Goal: Task Accomplishment & Management: Complete application form

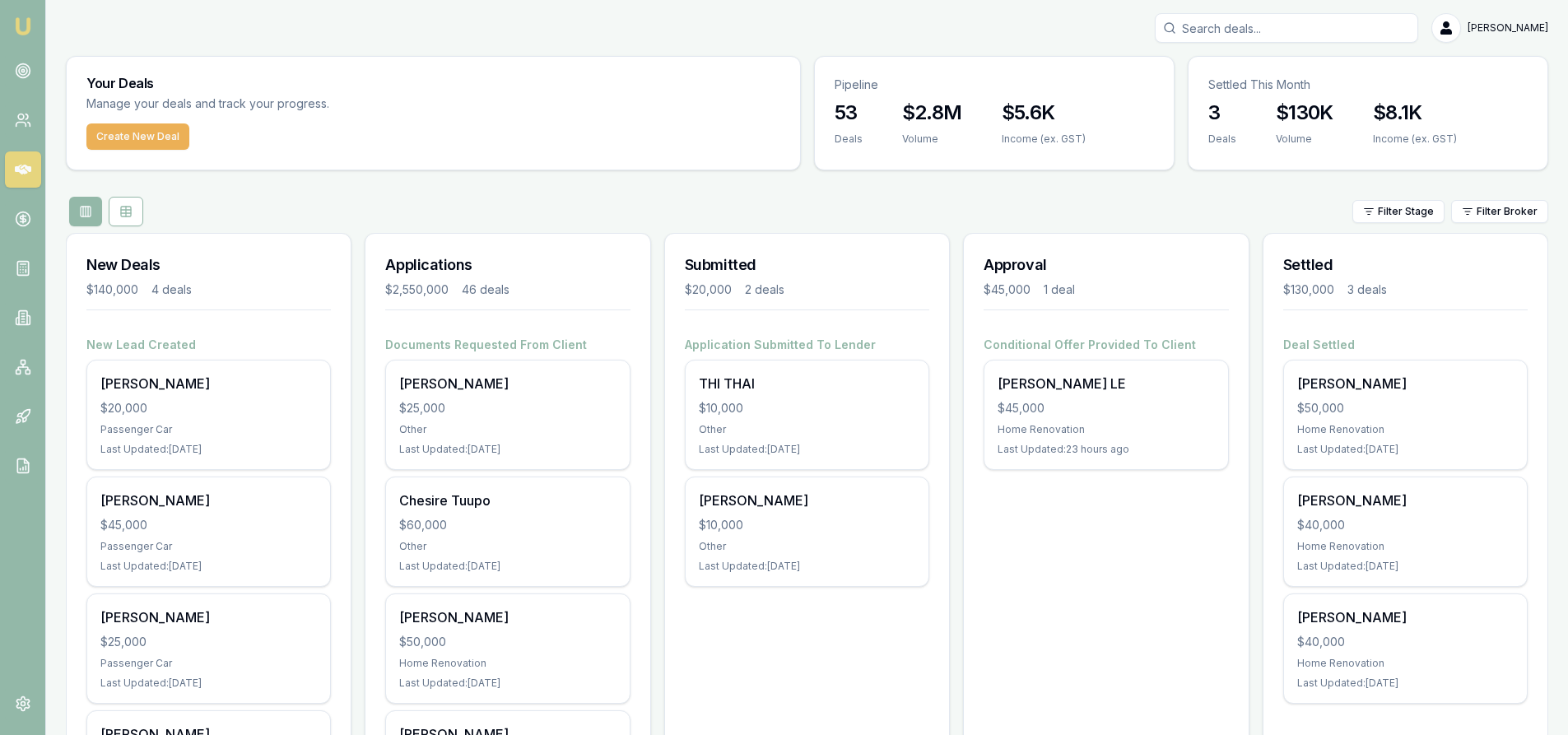
click at [1269, 30] on input "Search deals" at bounding box center [1286, 27] width 264 height 29
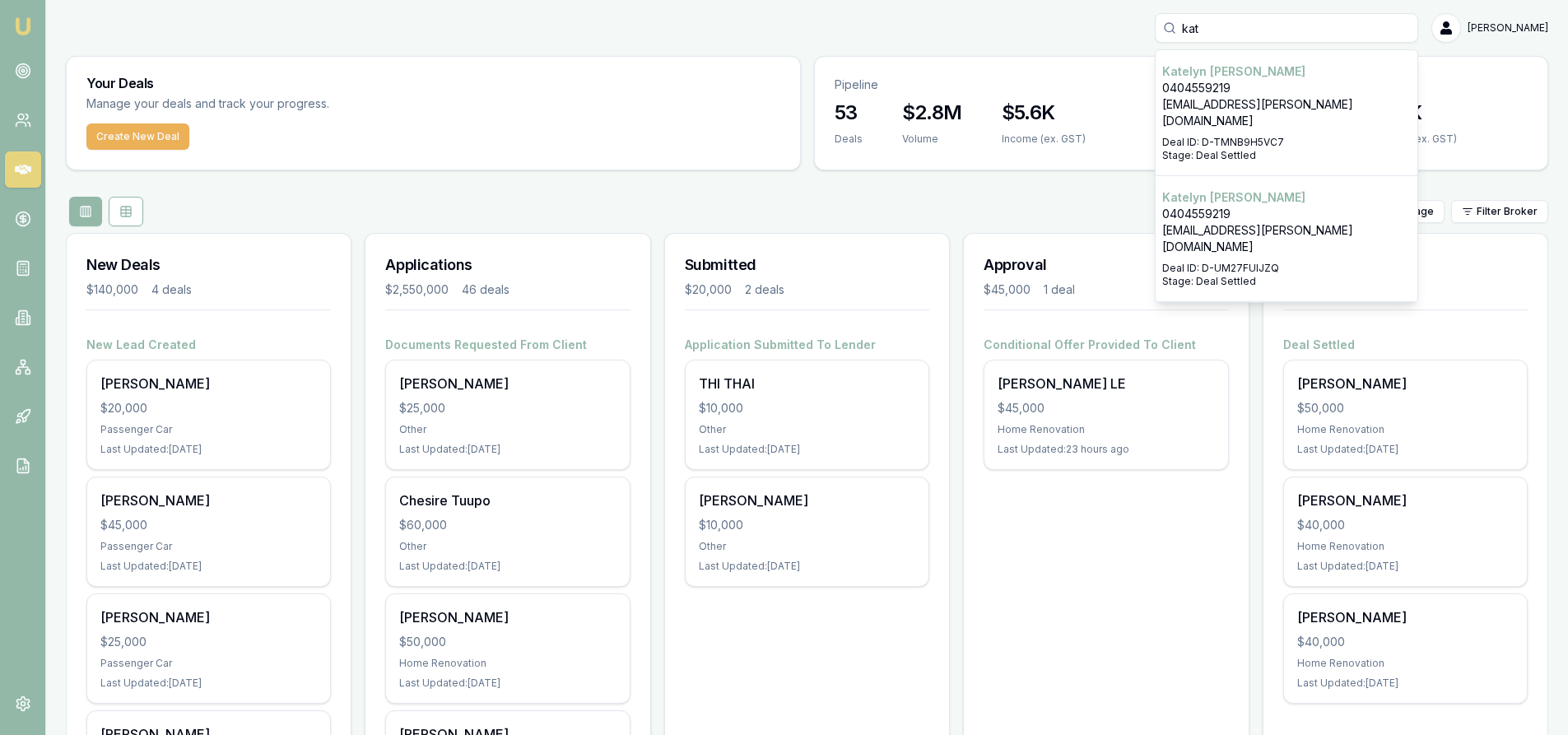
type input "kat"
click at [1239, 94] on p "0404559219" at bounding box center [1286, 88] width 249 height 17
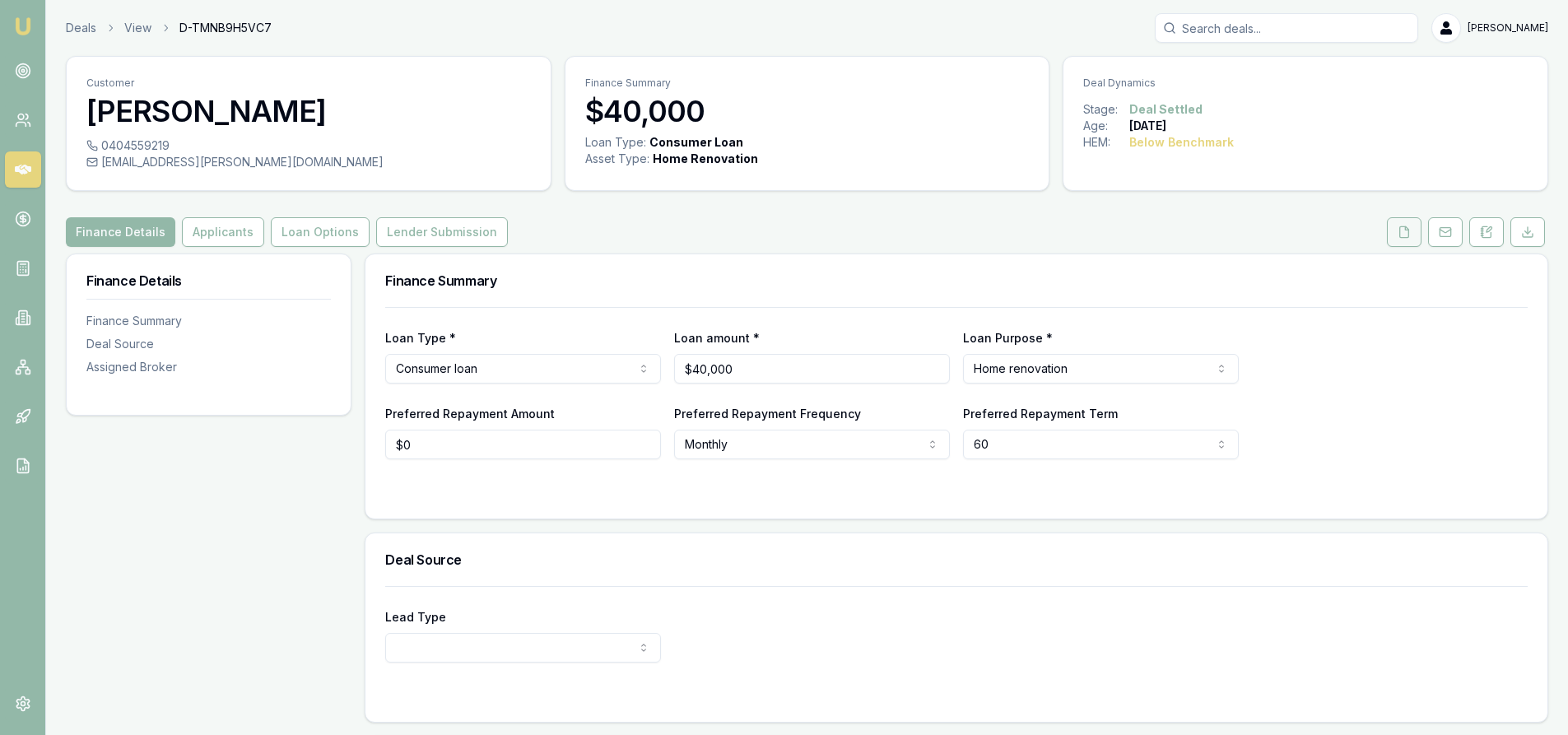
click at [1402, 222] on button at bounding box center [1403, 232] width 34 height 29
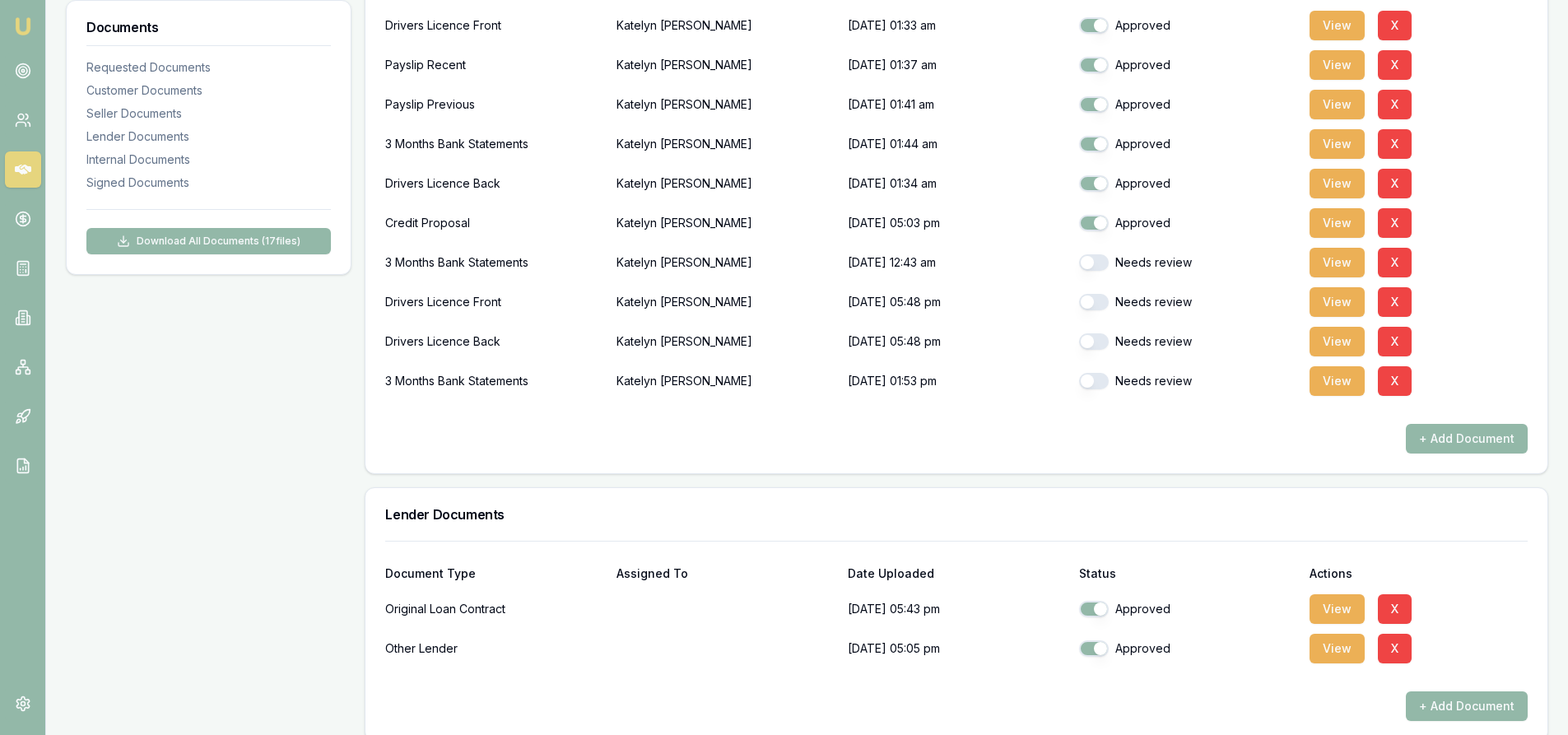
scroll to position [658, 0]
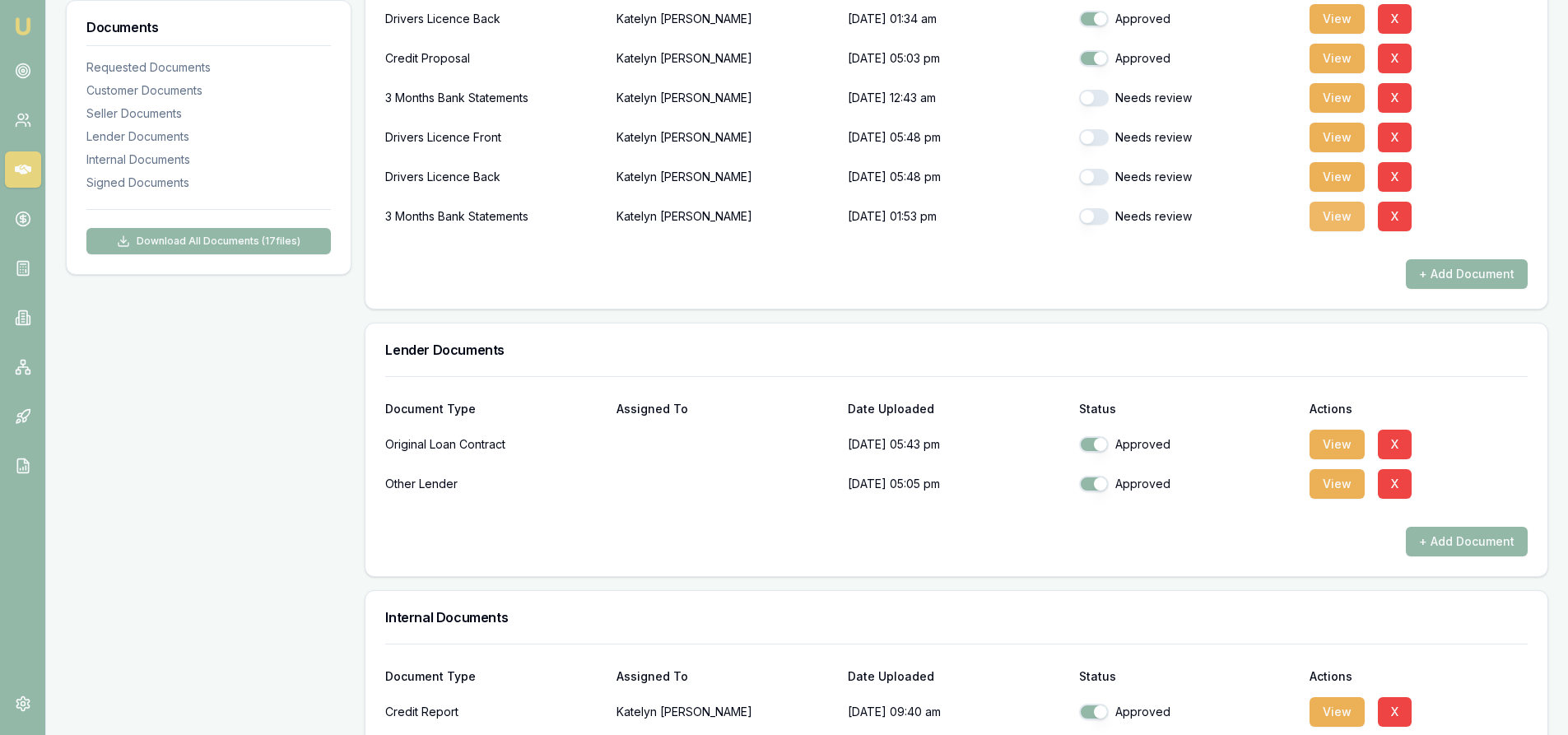
click at [1332, 218] on button "View" at bounding box center [1337, 216] width 55 height 29
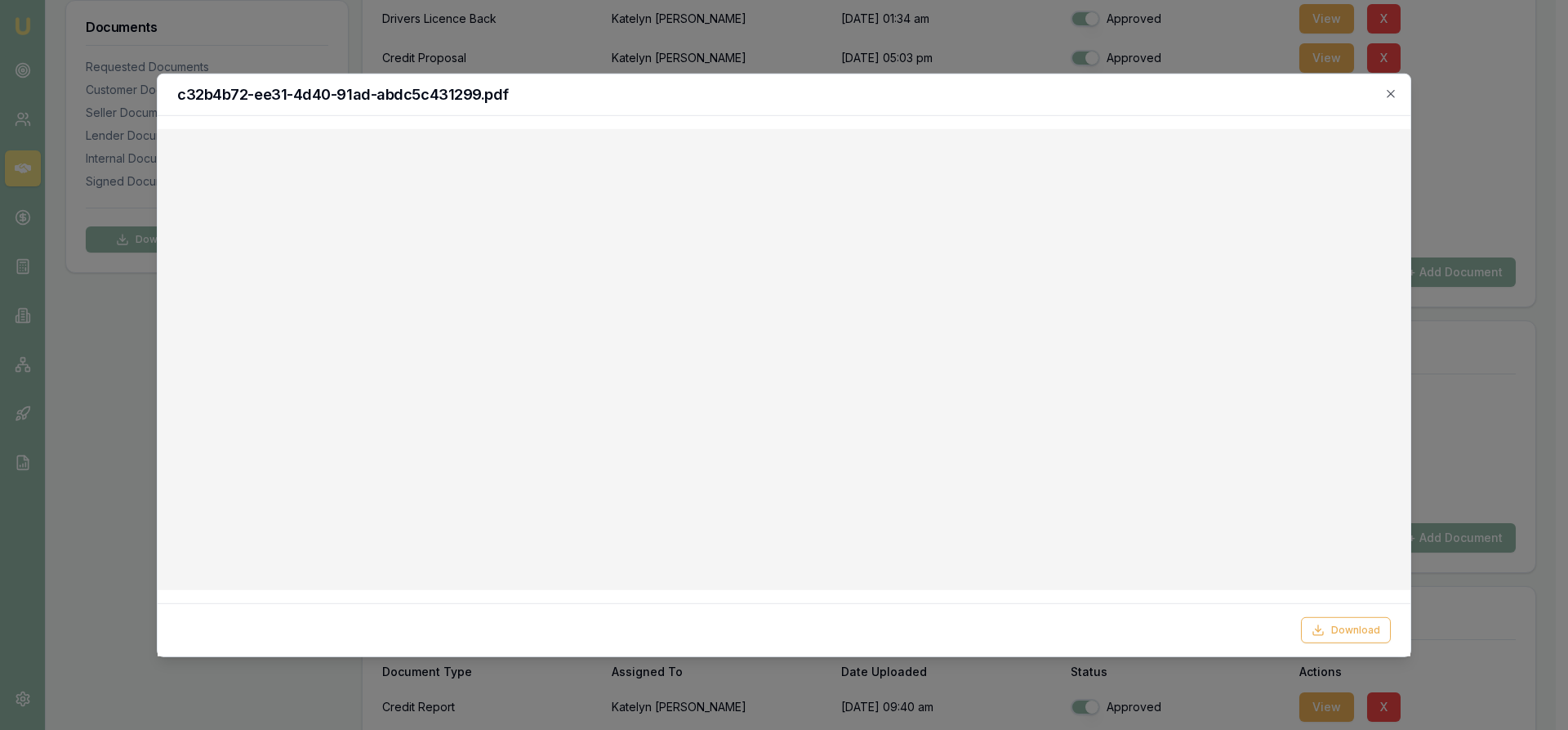
click at [1389, 101] on h2 "c32b4b72-ee31-4d40-91ad-abdc5c431299.pdf" at bounding box center [784, 93] width 1213 height 15
click at [1388, 91] on icon "button" at bounding box center [1391, 94] width 8 height 8
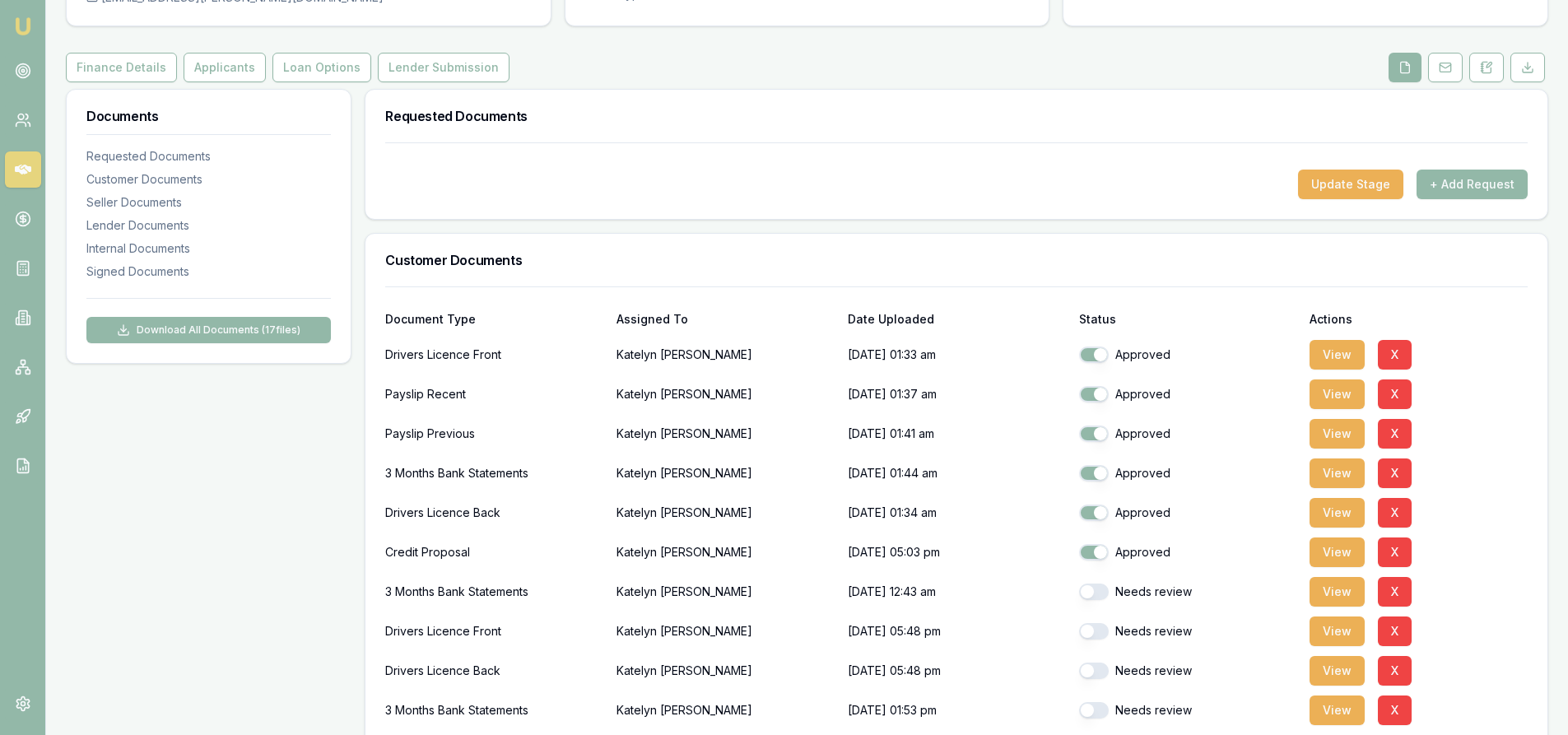
scroll to position [0, 0]
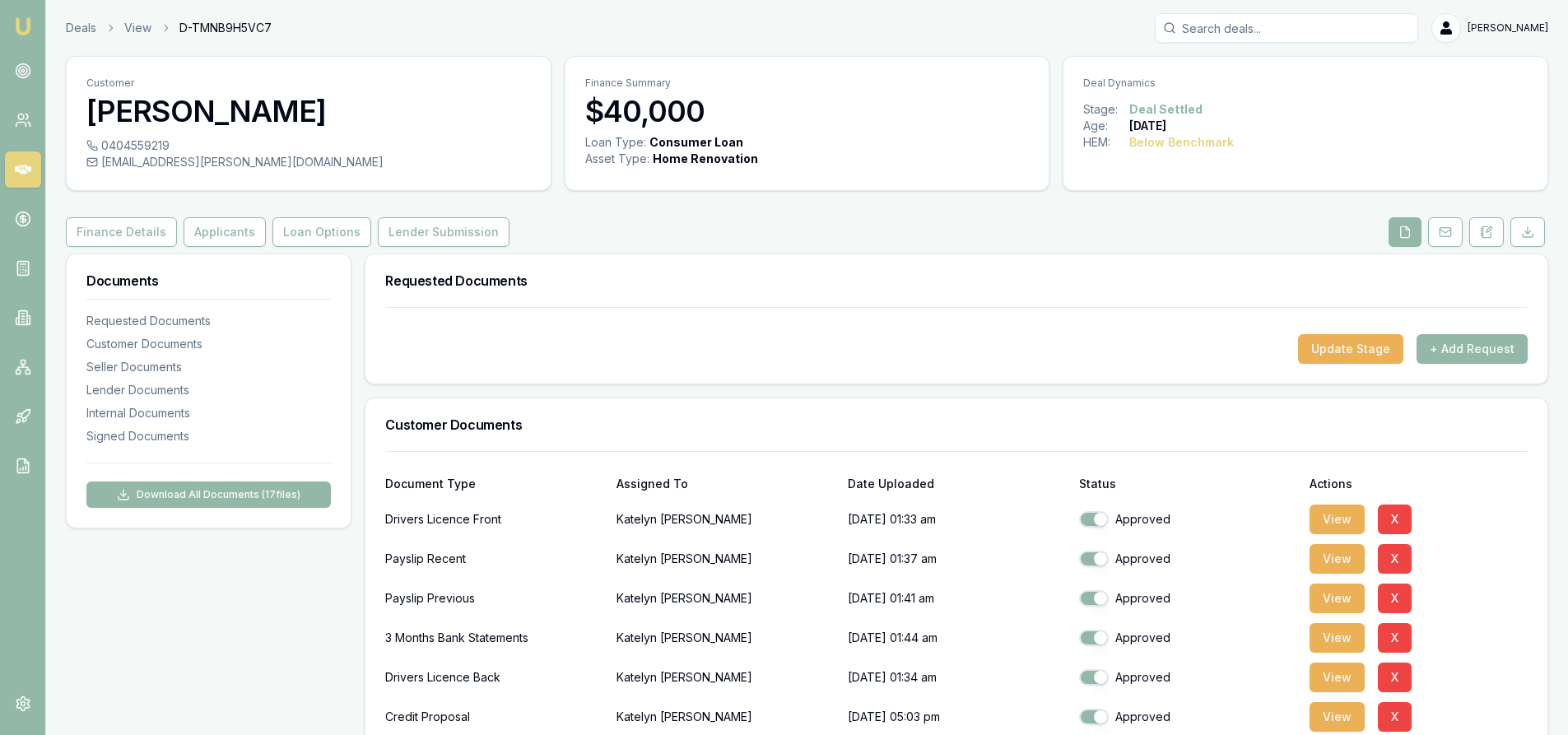
click at [1288, 28] on input "Search deals" at bounding box center [1286, 27] width 264 height 29
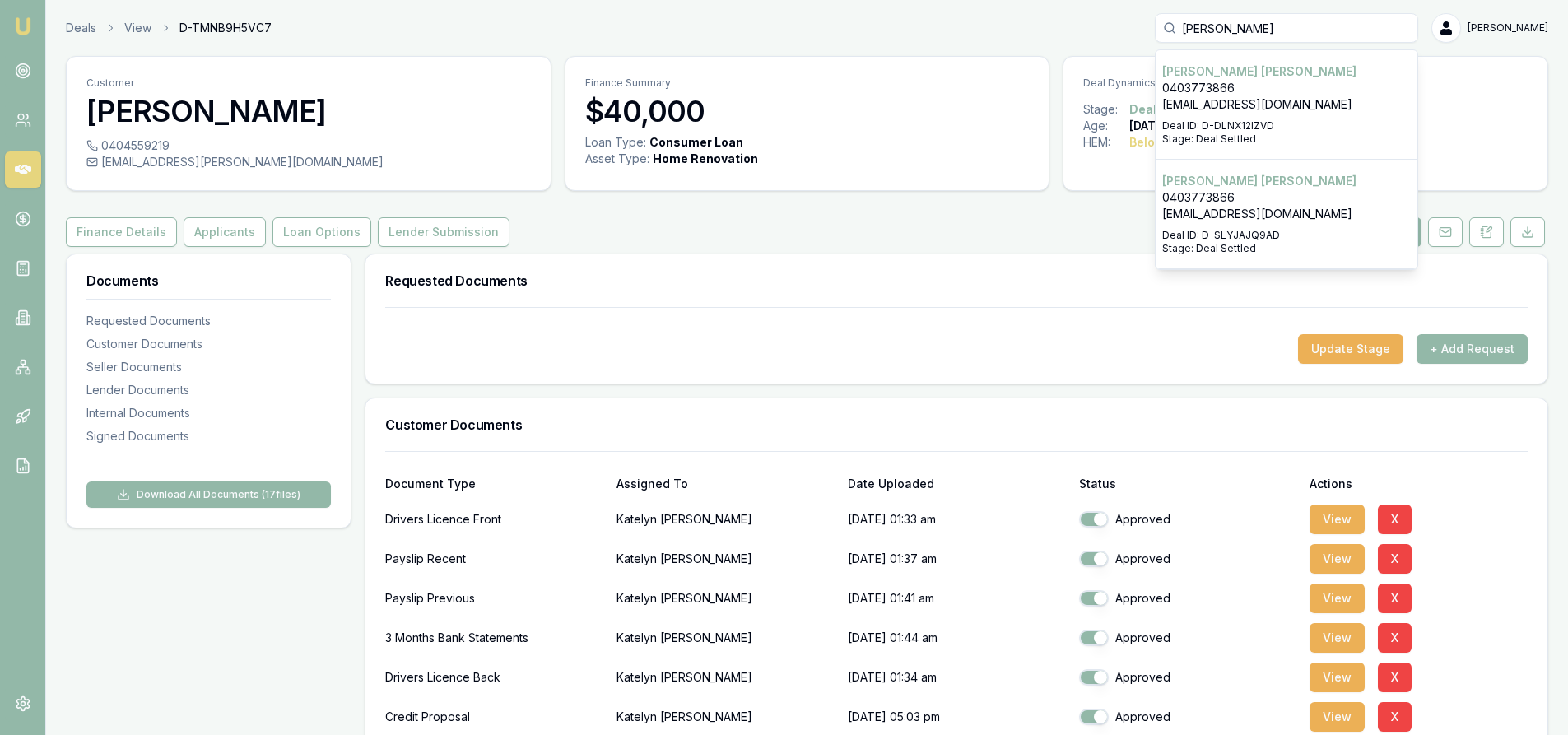
type input "[PERSON_NAME]"
click at [1253, 100] on p "[EMAIL_ADDRESS][DOMAIN_NAME]" at bounding box center [1286, 104] width 249 height 17
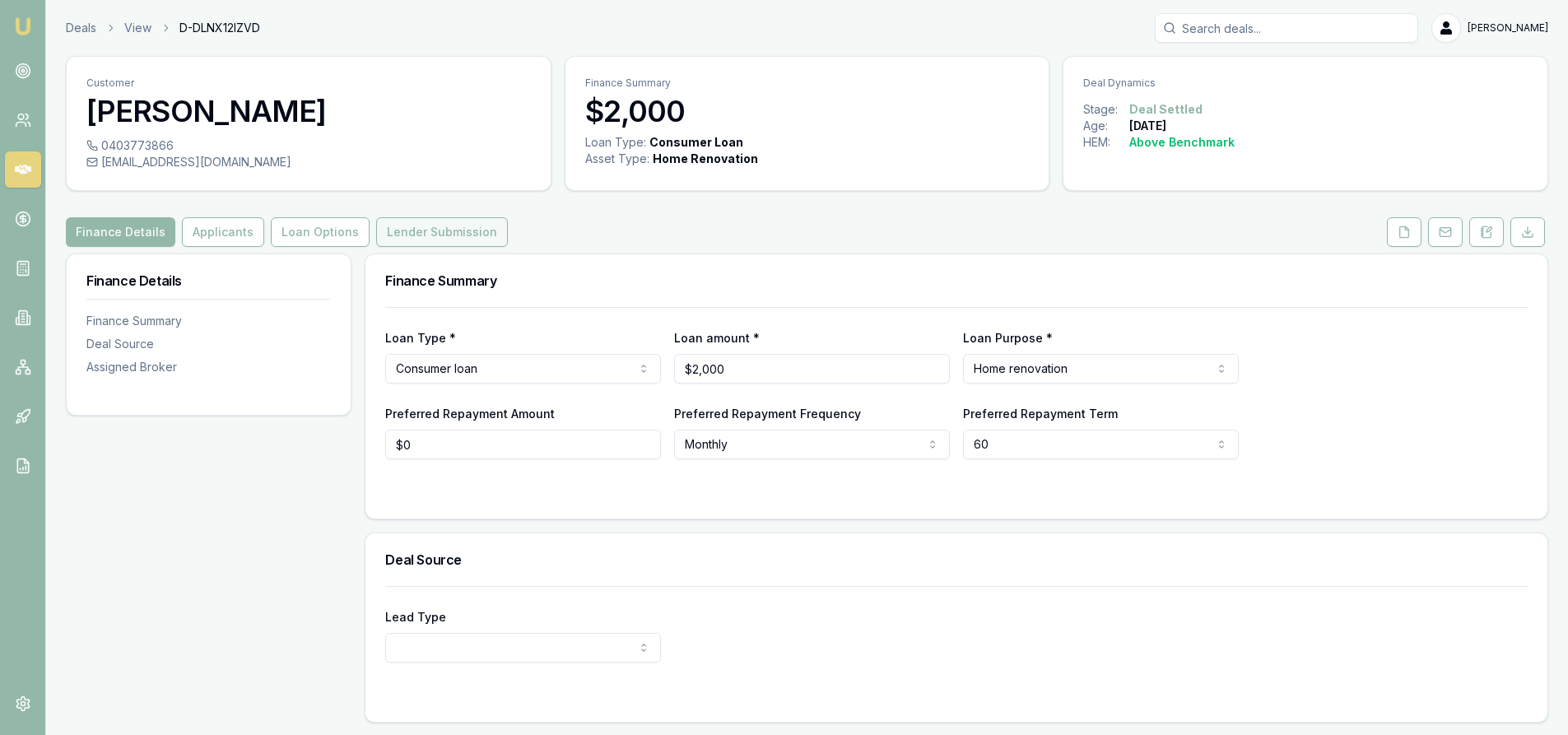
click at [463, 235] on button "Lender Submission" at bounding box center [441, 232] width 132 height 29
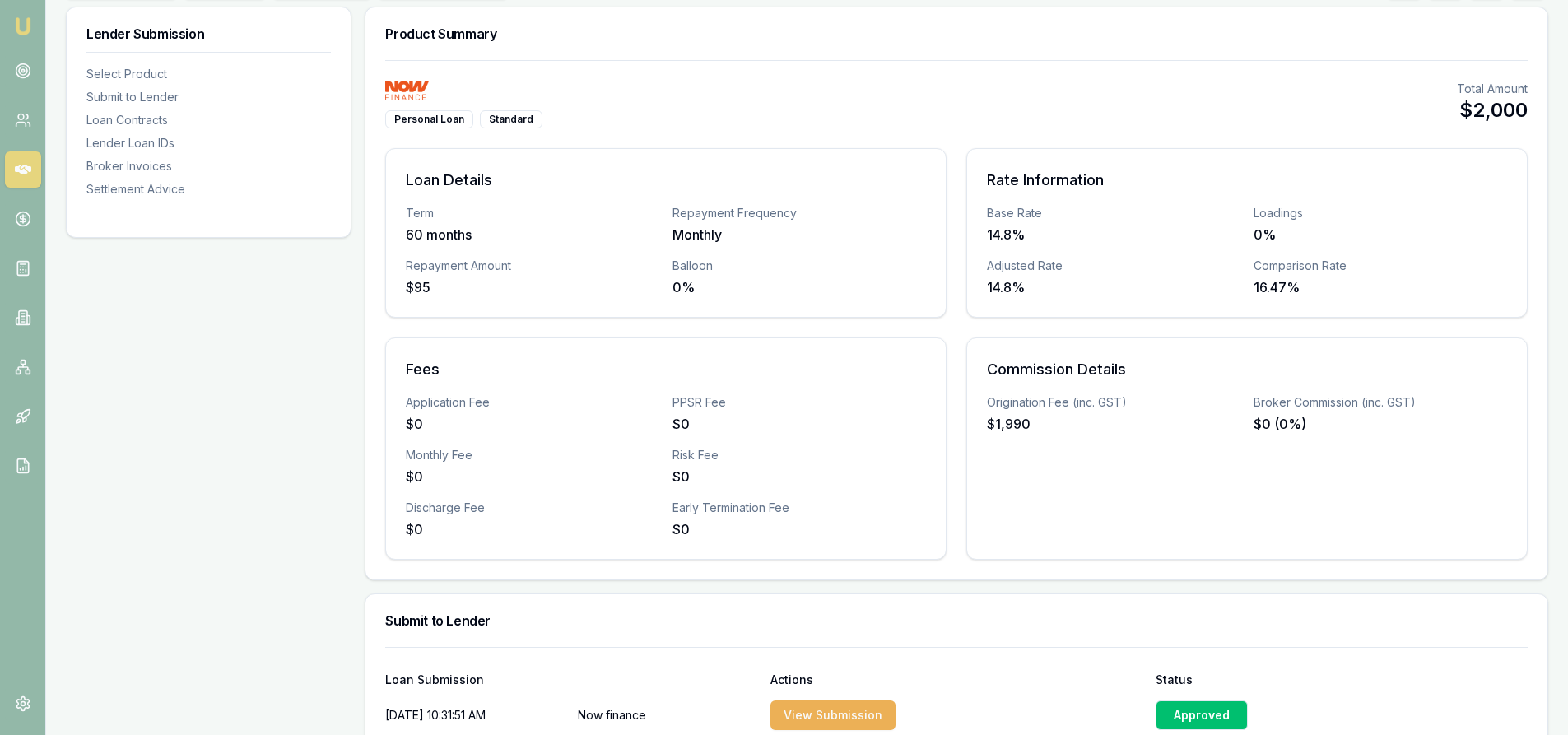
scroll to position [82, 0]
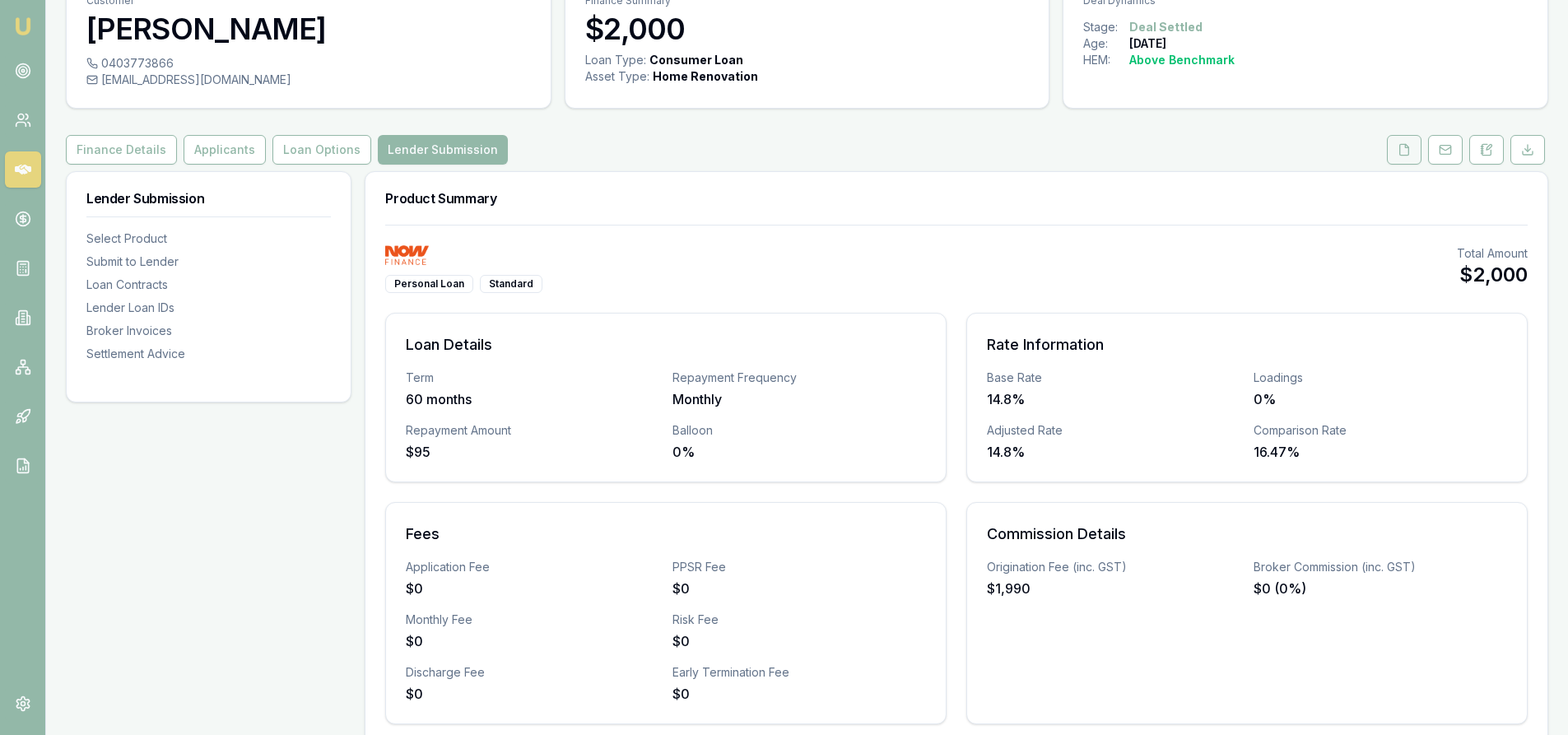
click at [1415, 148] on button at bounding box center [1403, 149] width 34 height 29
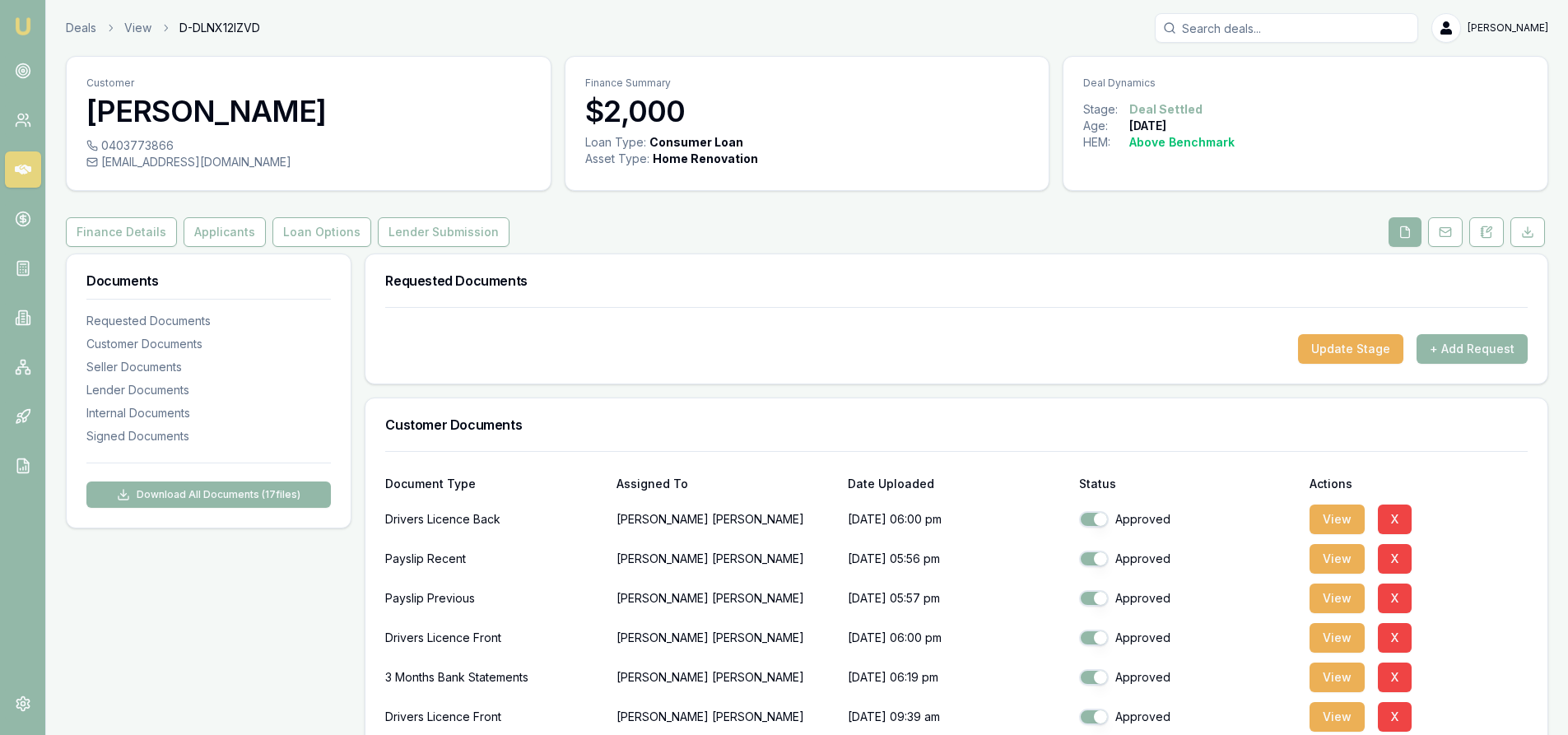
scroll to position [247, 0]
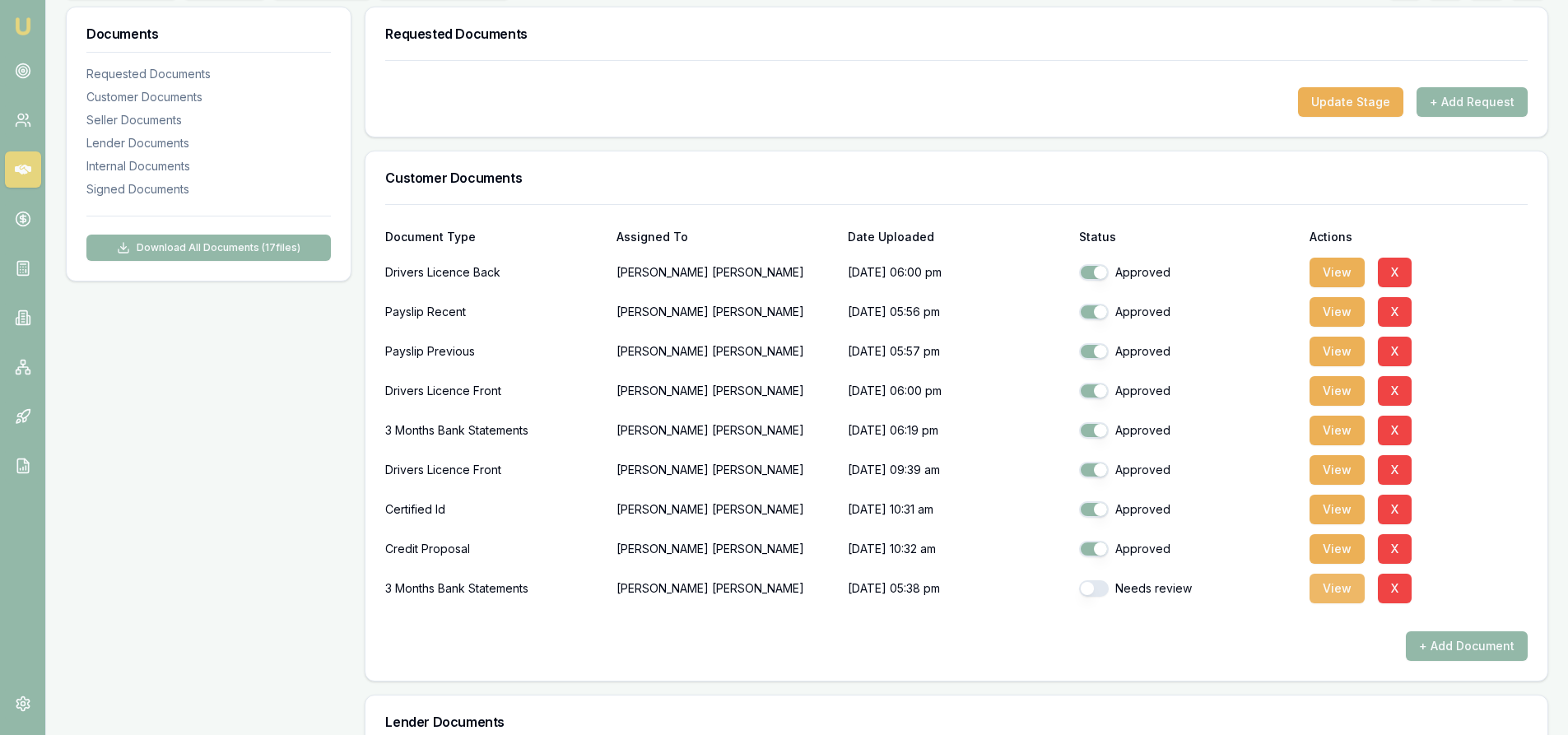
click at [1342, 597] on button "View" at bounding box center [1337, 588] width 55 height 29
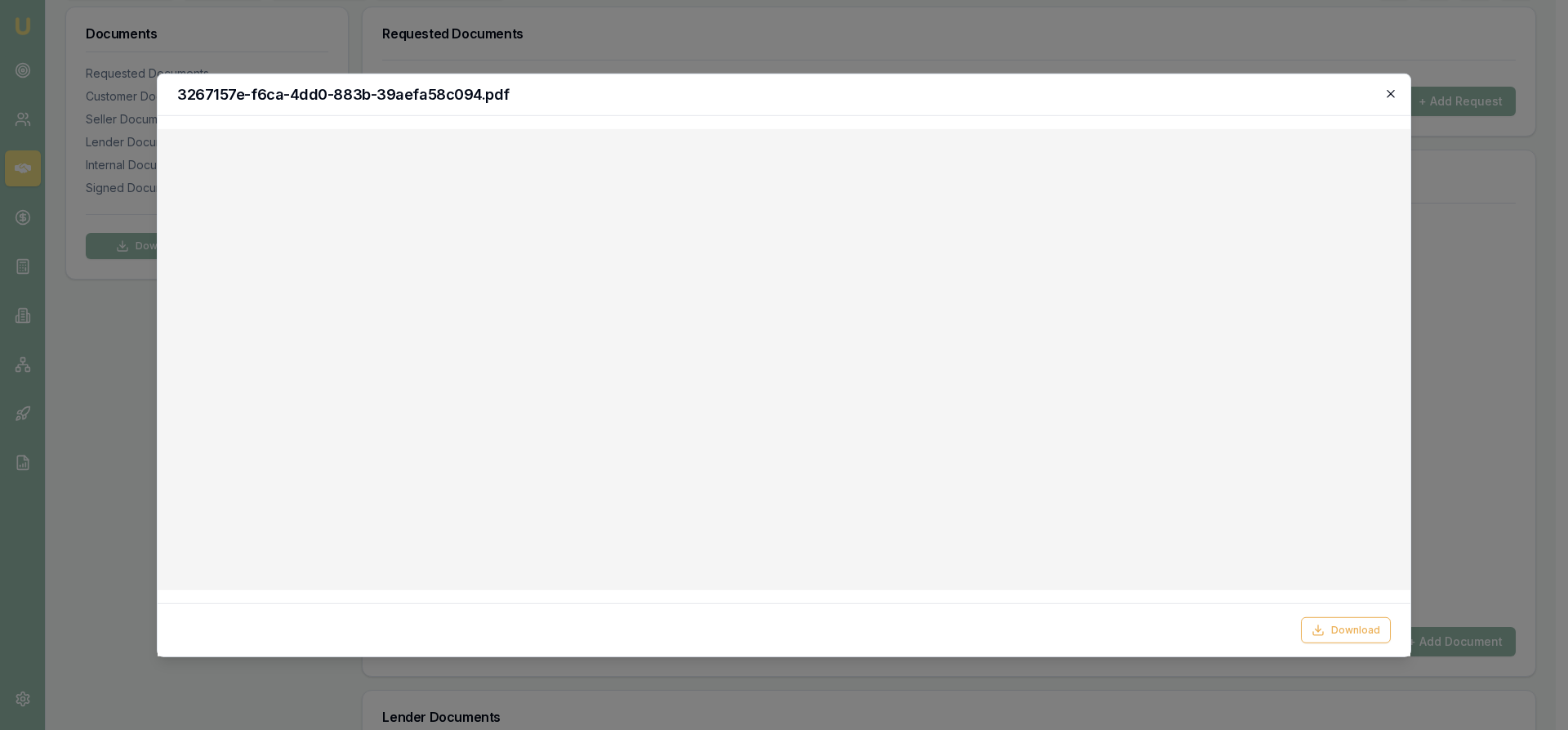
click at [1388, 93] on icon "button" at bounding box center [1391, 92] width 13 height 13
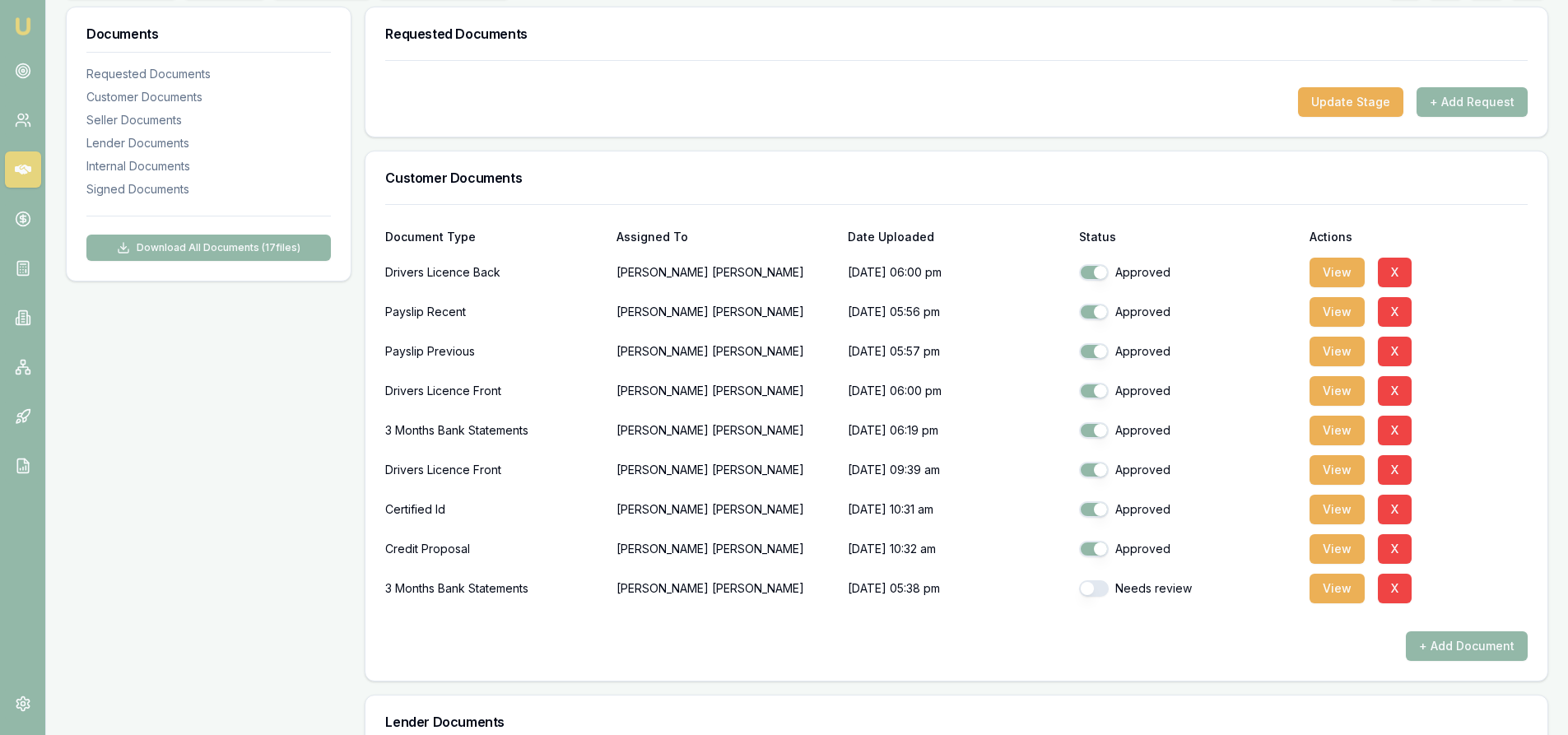
scroll to position [0, 0]
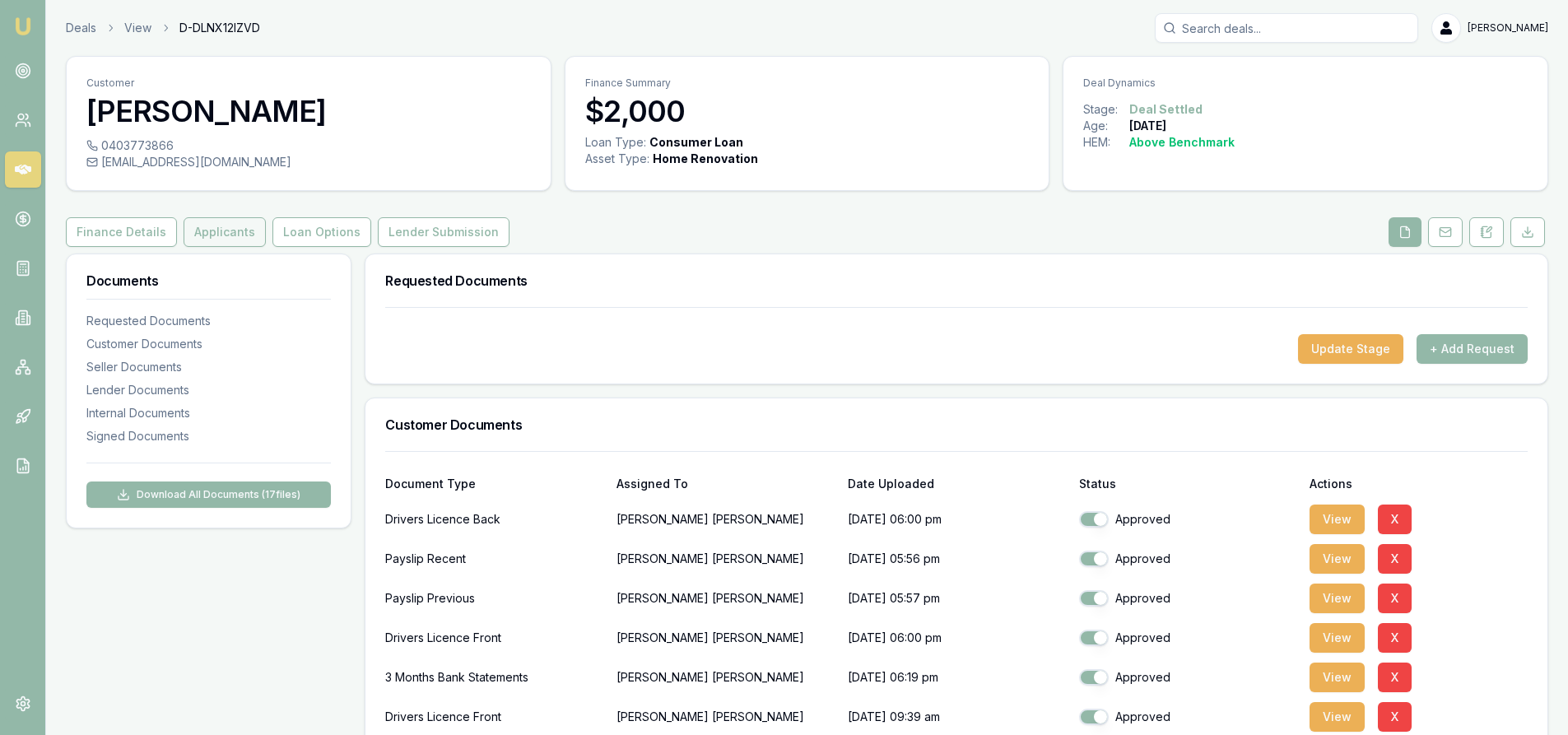
click at [233, 233] on button "Applicants" at bounding box center [225, 232] width 82 height 29
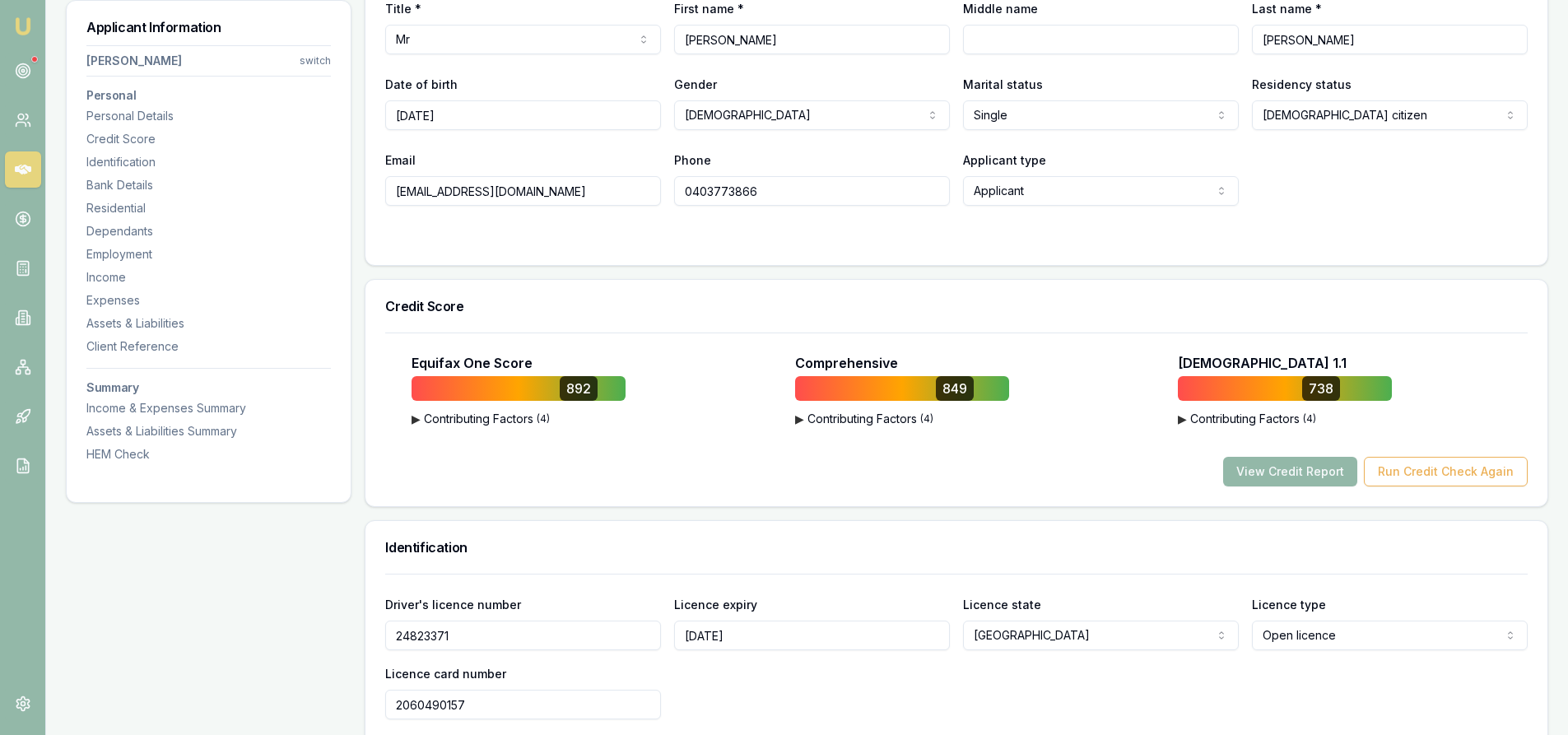
scroll to position [165, 0]
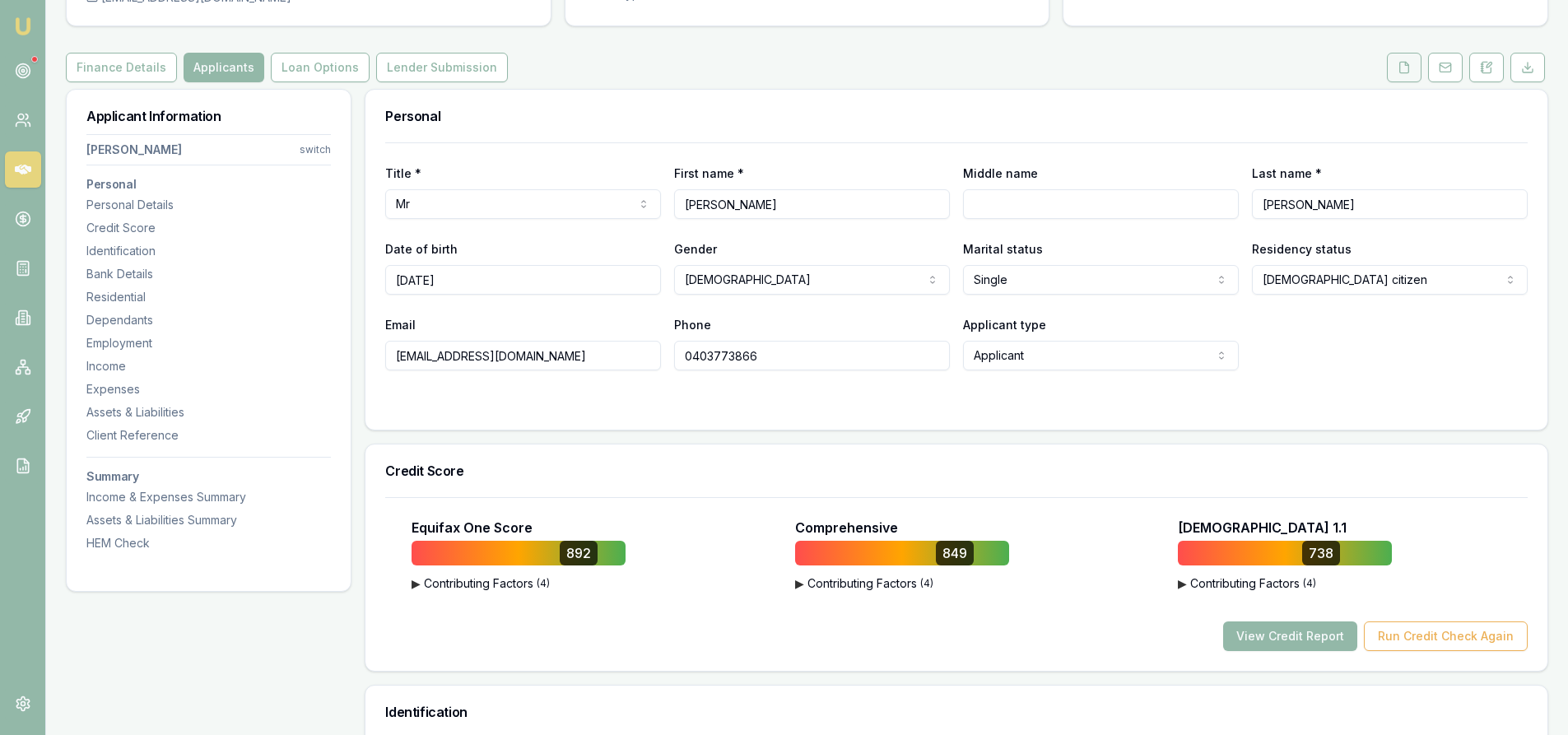
click at [1406, 65] on polyline at bounding box center [1406, 62] width 3 height 3
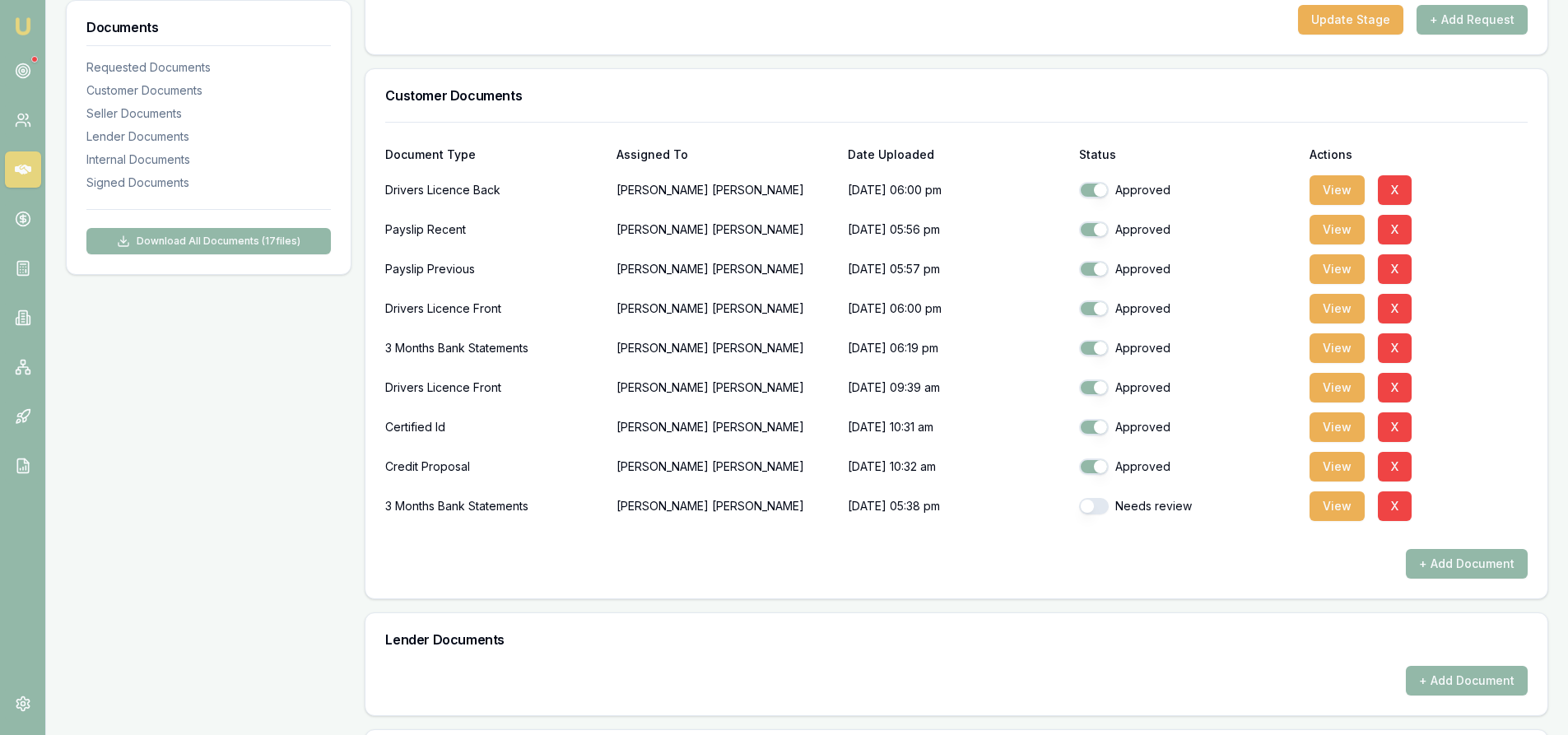
scroll to position [494, 0]
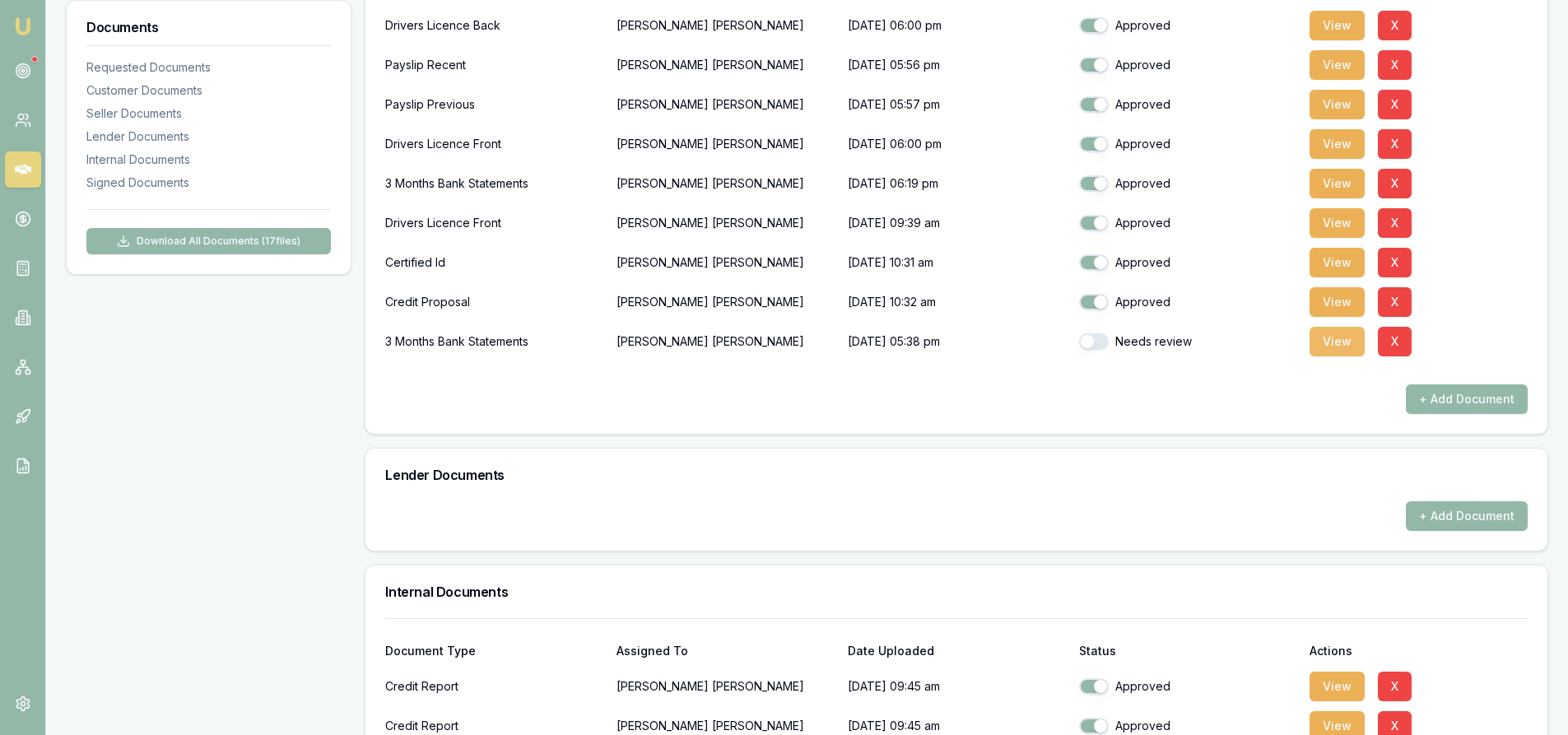
click at [1333, 347] on button "View" at bounding box center [1337, 342] width 55 height 29
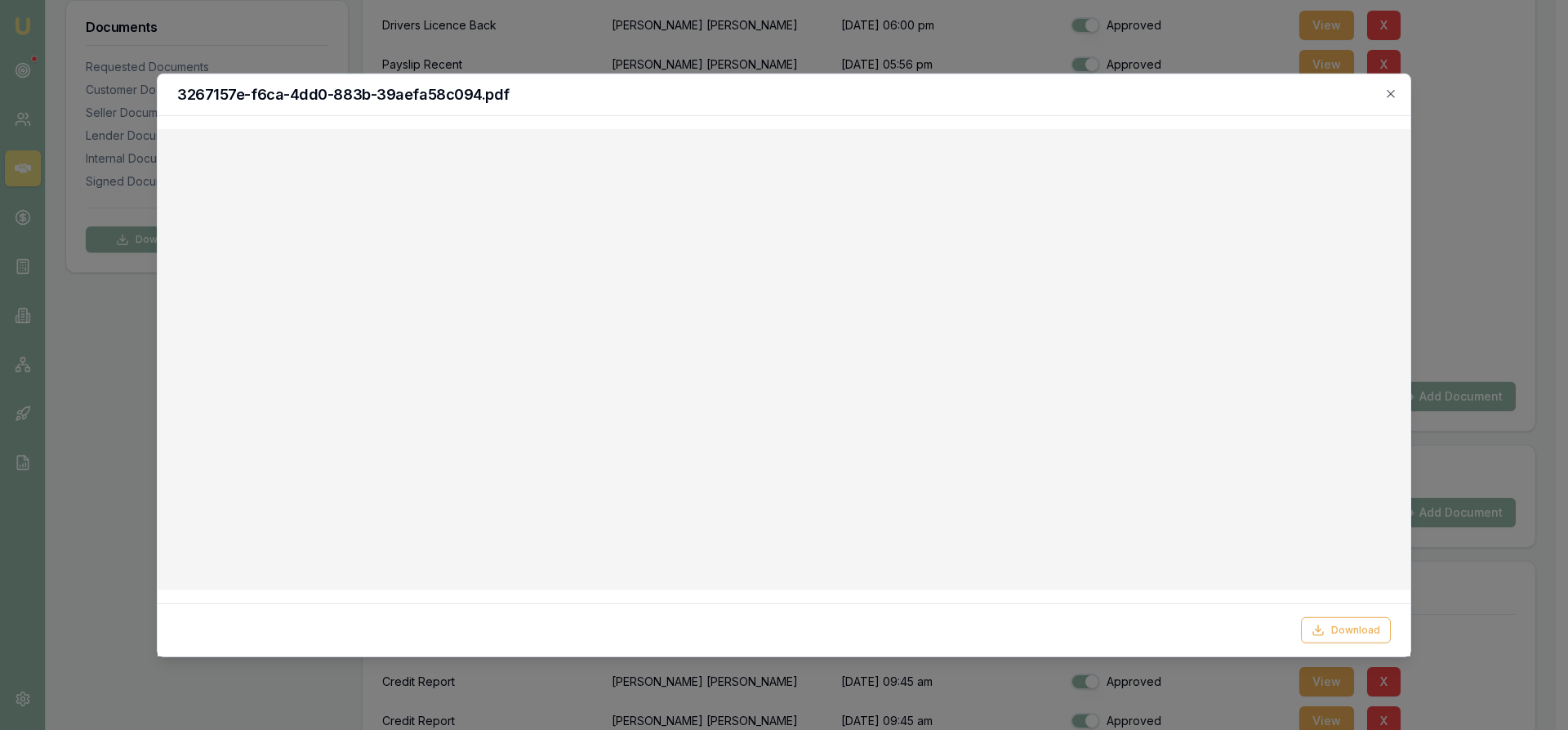
click at [1490, 133] on div at bounding box center [784, 365] width 1568 height 730
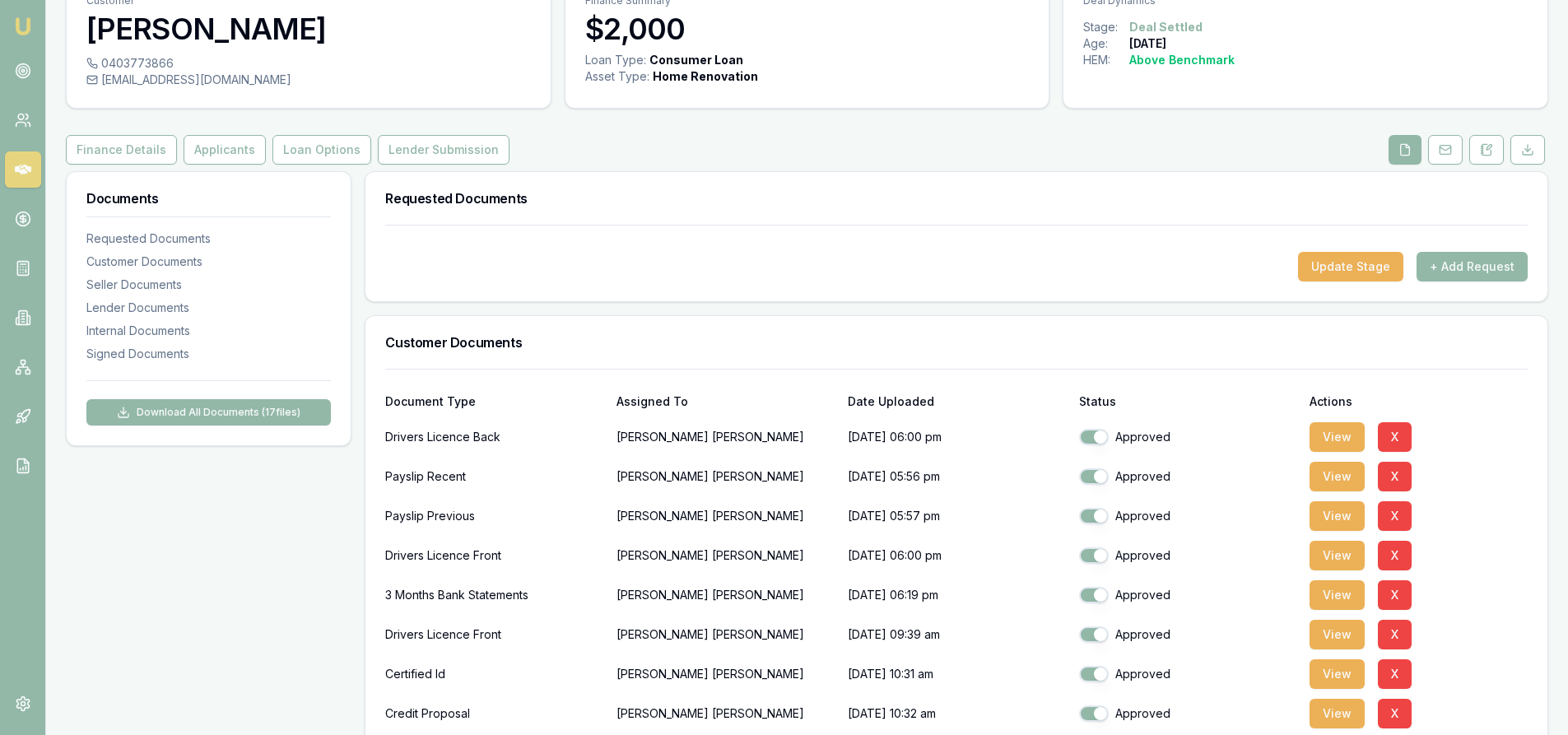
scroll to position [0, 0]
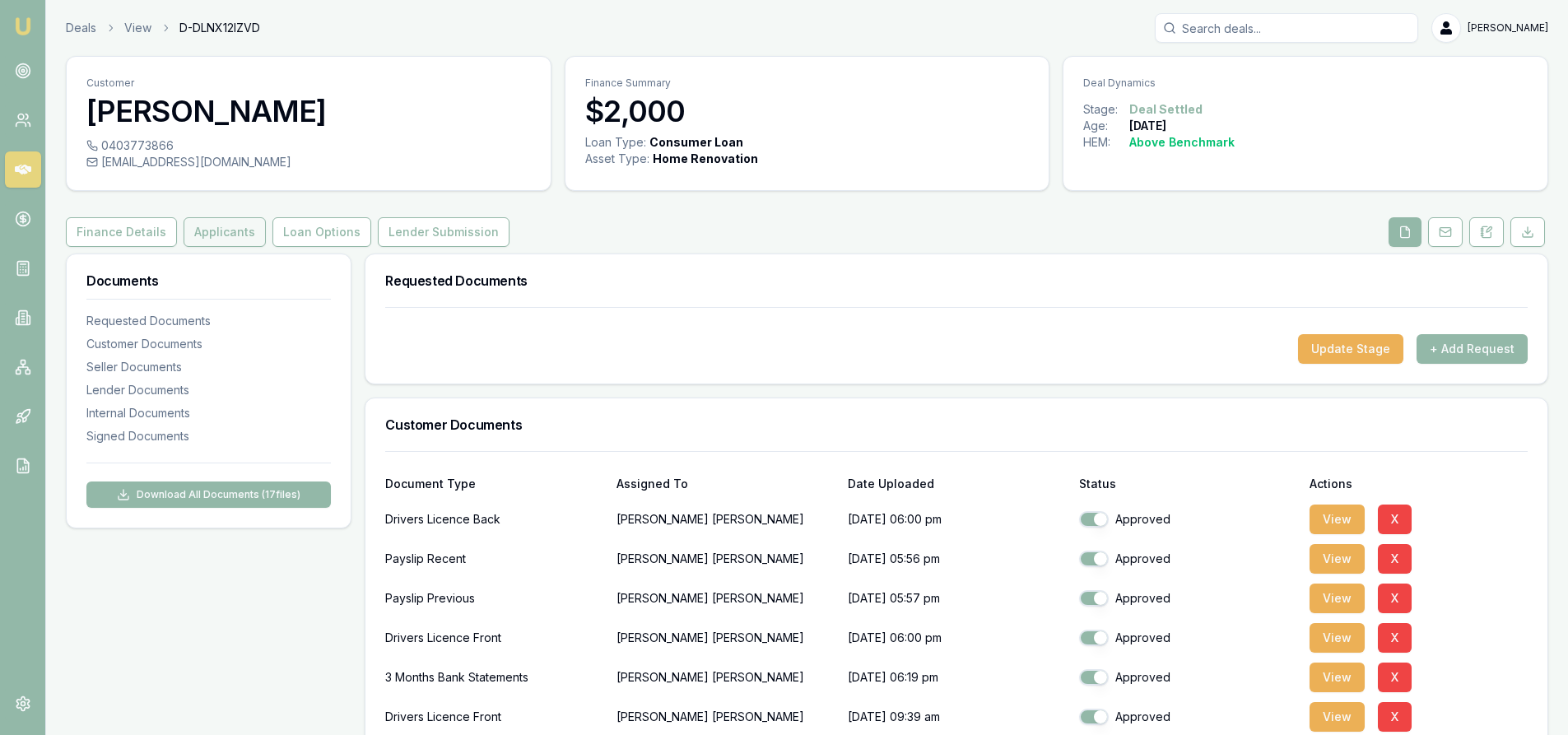
drag, startPoint x: 234, startPoint y: 237, endPoint x: 258, endPoint y: 237, distance: 24.0
click at [234, 237] on button "Applicants" at bounding box center [225, 232] width 82 height 29
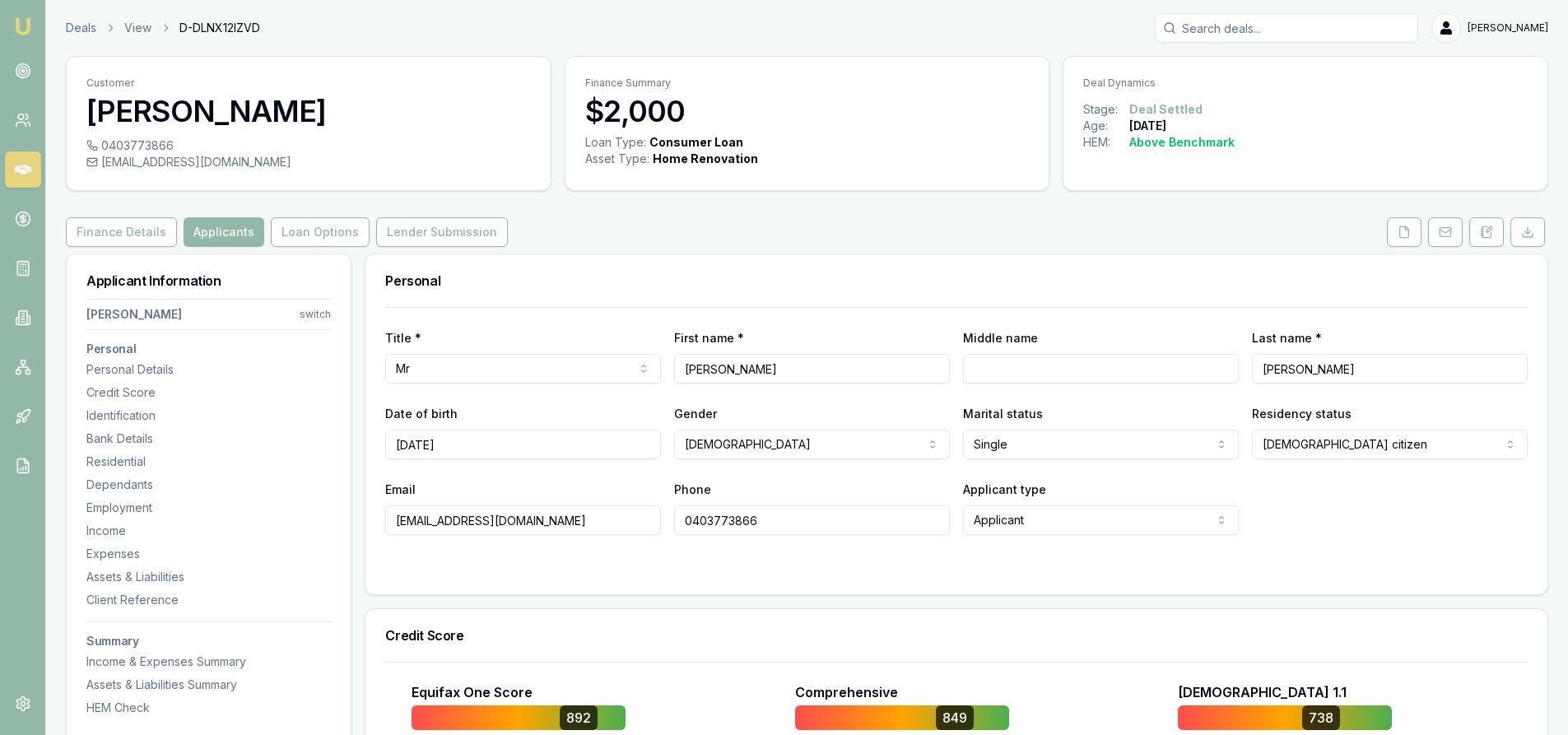
scroll to position [247, 0]
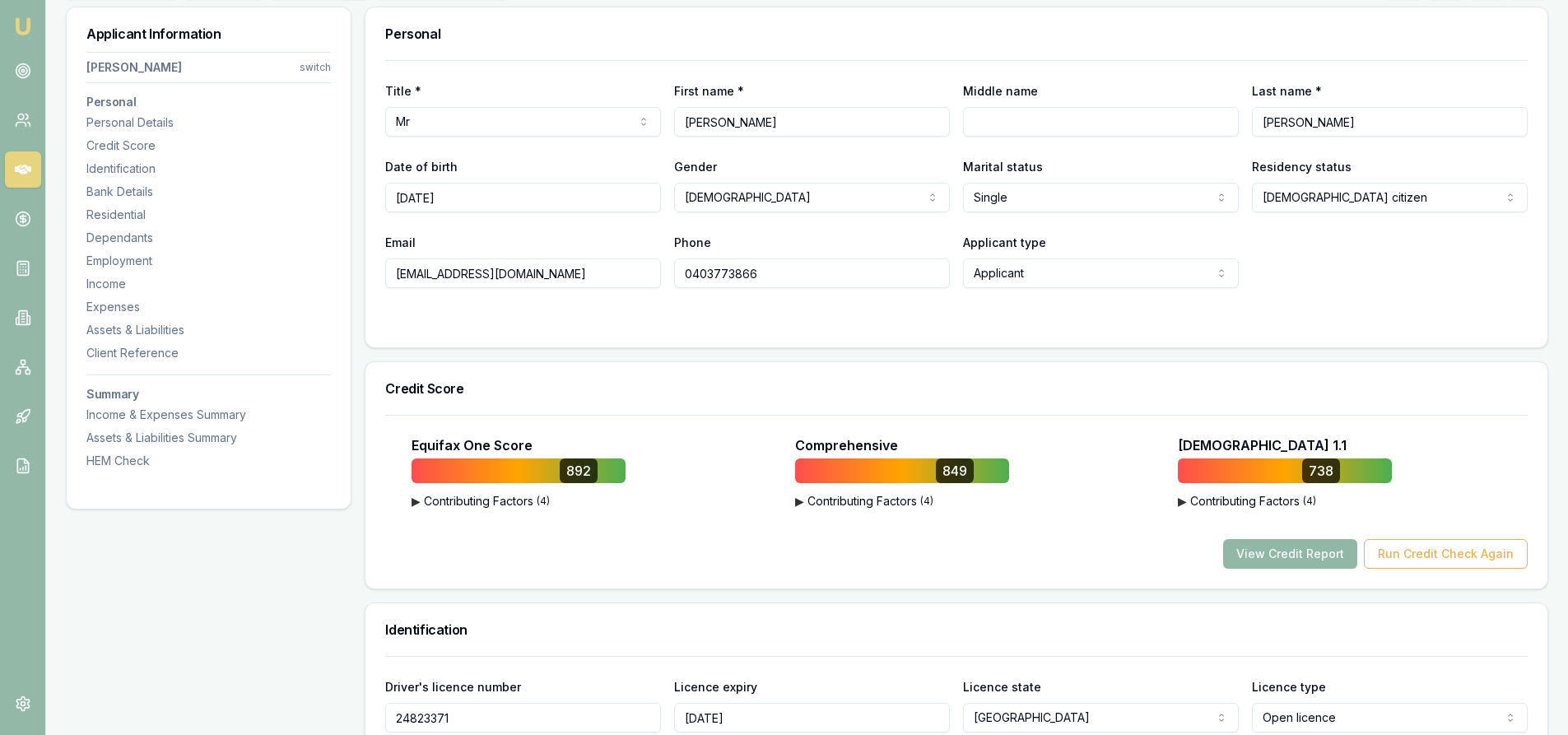
click at [1316, 563] on button "View Credit Report" at bounding box center [1289, 553] width 134 height 29
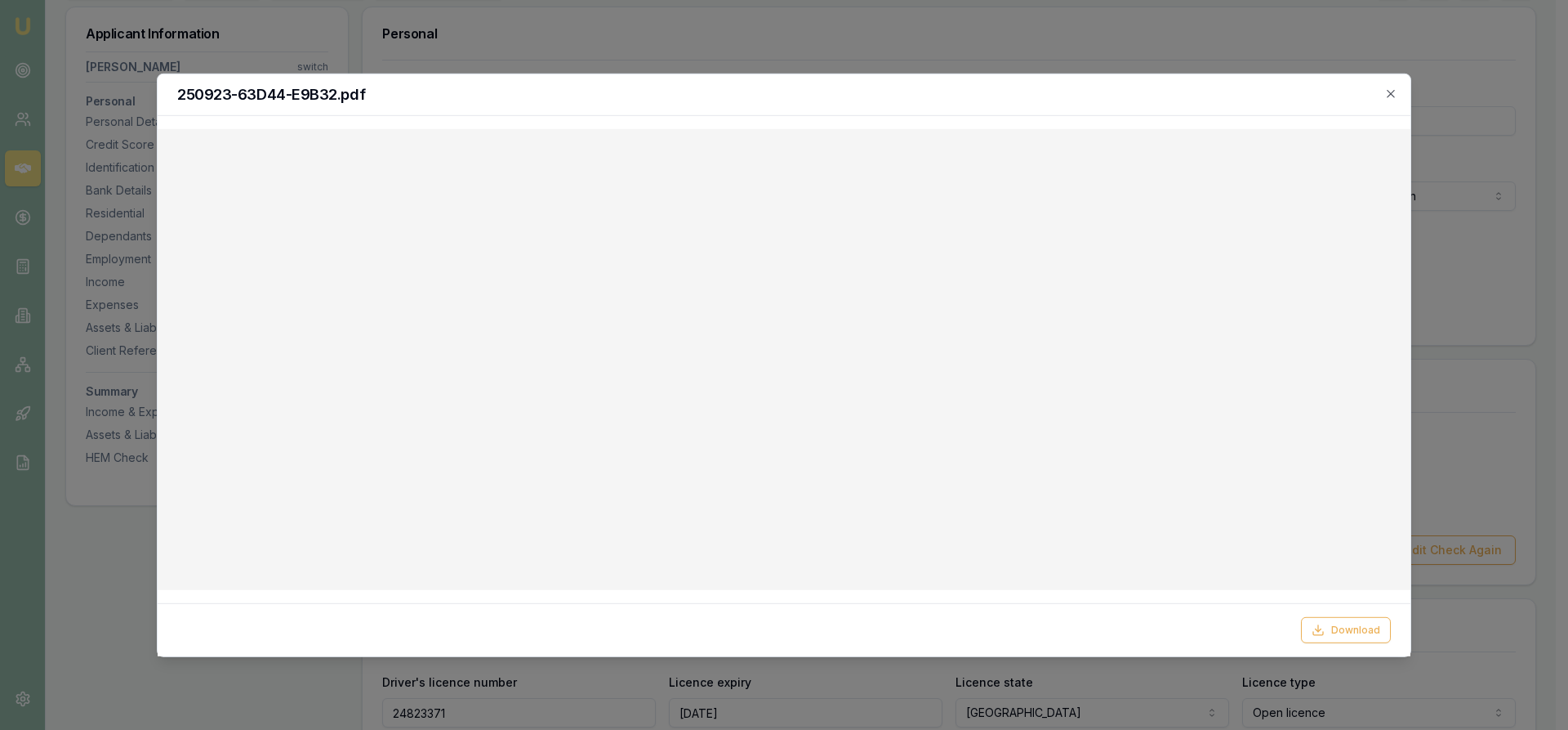
drag, startPoint x: 1390, startPoint y: 96, endPoint x: 1391, endPoint y: 87, distance: 9.1
click at [1390, 96] on icon "button" at bounding box center [1391, 92] width 13 height 13
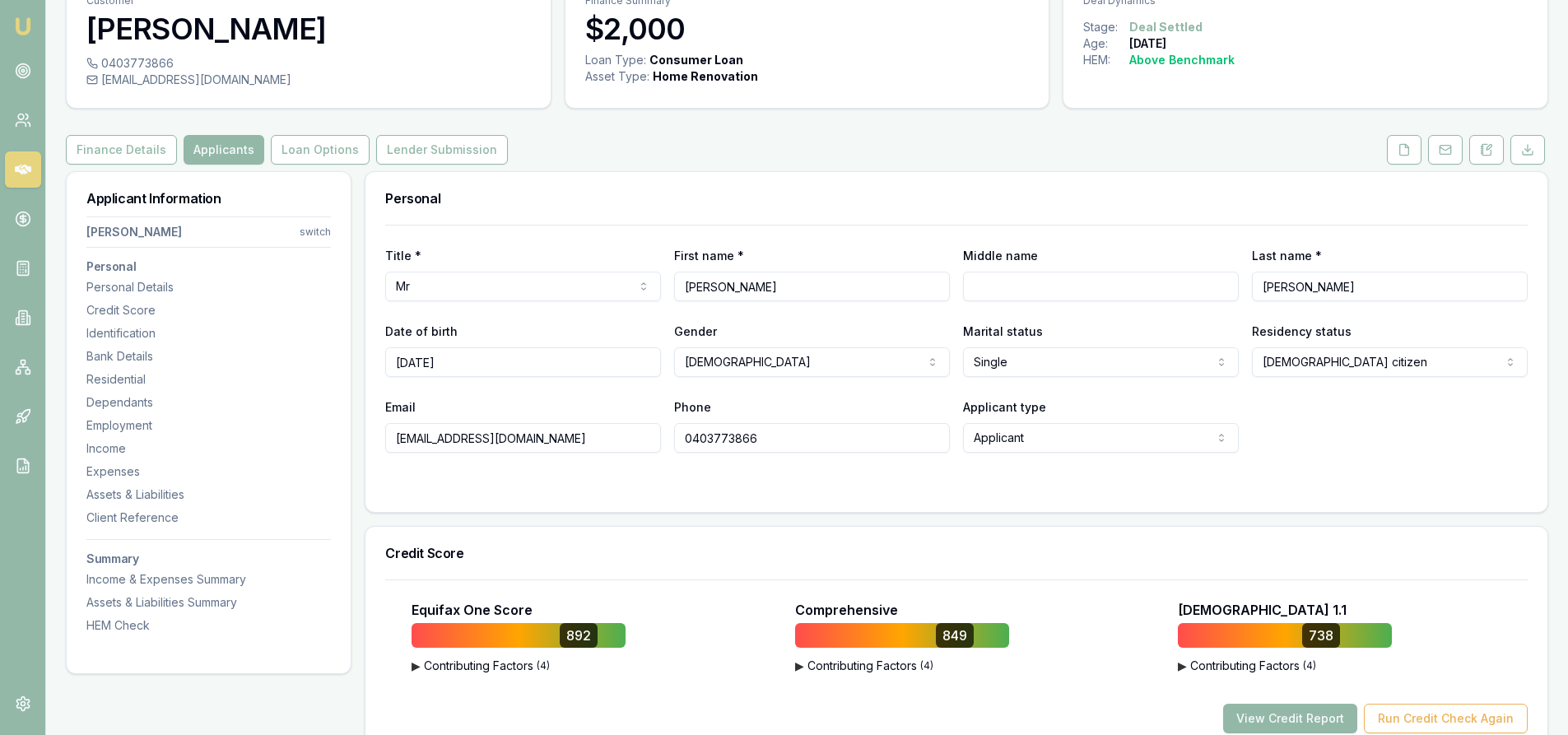
scroll to position [0, 0]
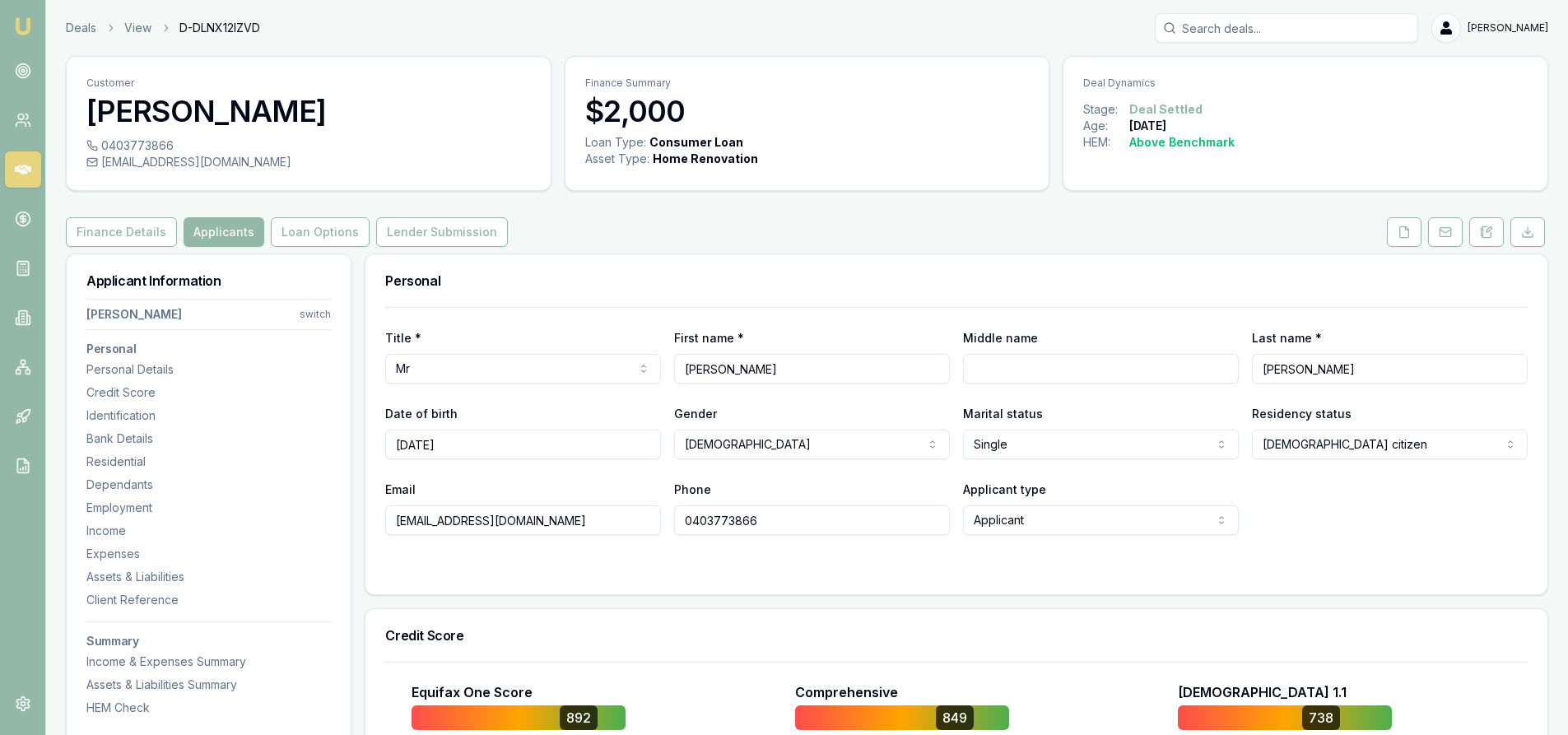
click at [112, 350] on h3 "Personal" at bounding box center [208, 348] width 244 height 12
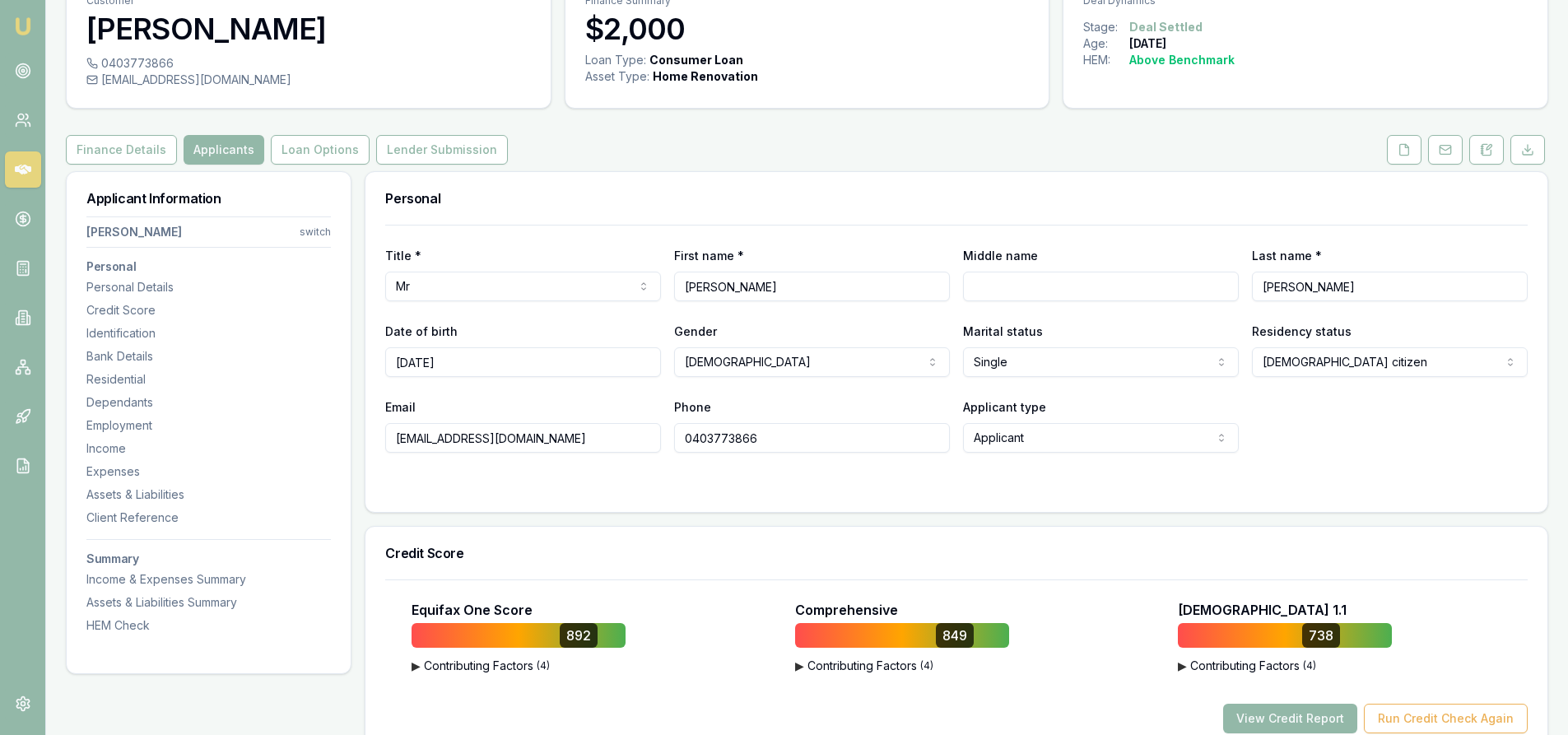
click at [489, 434] on input "[EMAIL_ADDRESS][DOMAIN_NAME]" at bounding box center [522, 437] width 275 height 29
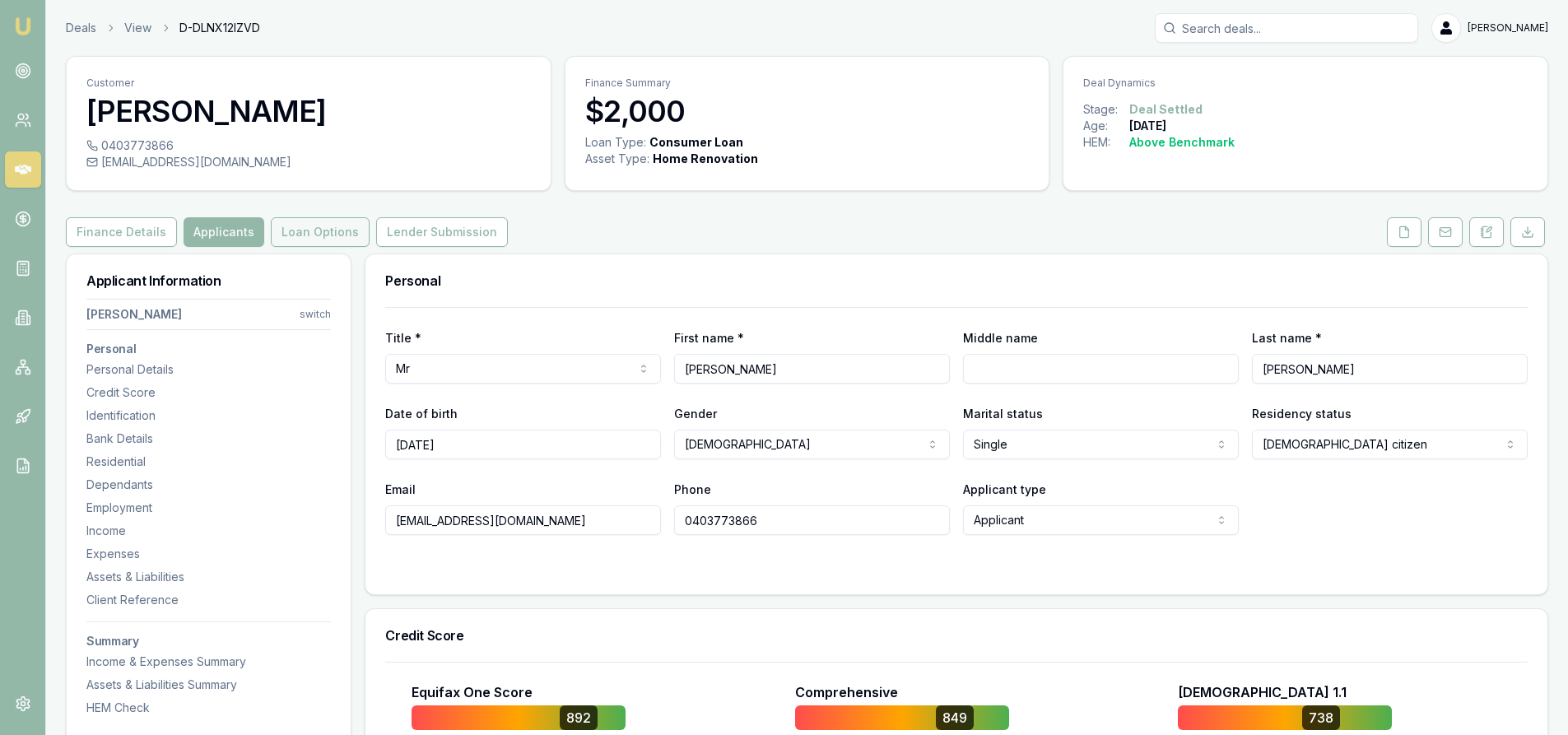
drag, startPoint x: 293, startPoint y: 242, endPoint x: 333, endPoint y: 241, distance: 40.0
click at [293, 242] on button "Loan Options" at bounding box center [319, 232] width 99 height 29
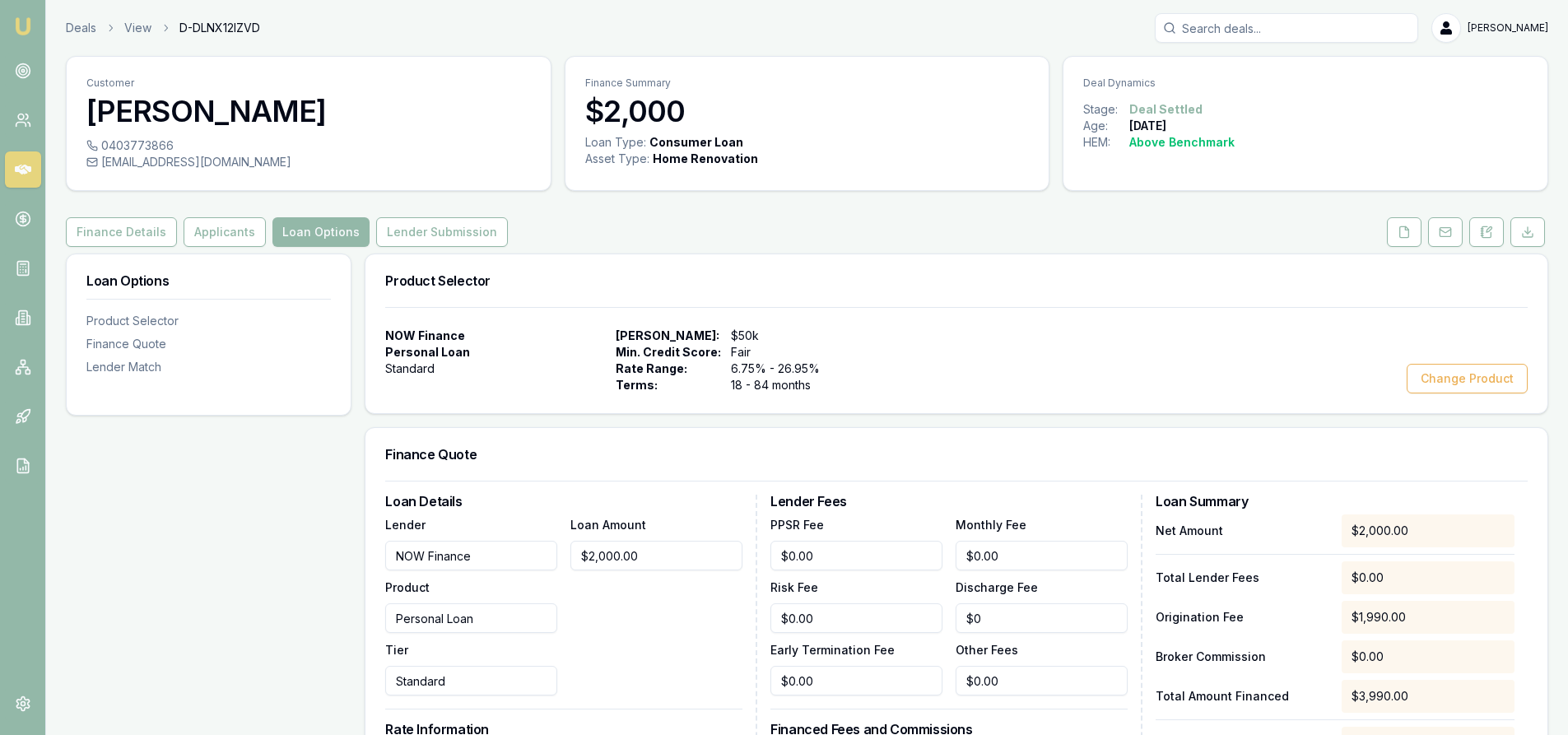
scroll to position [82, 0]
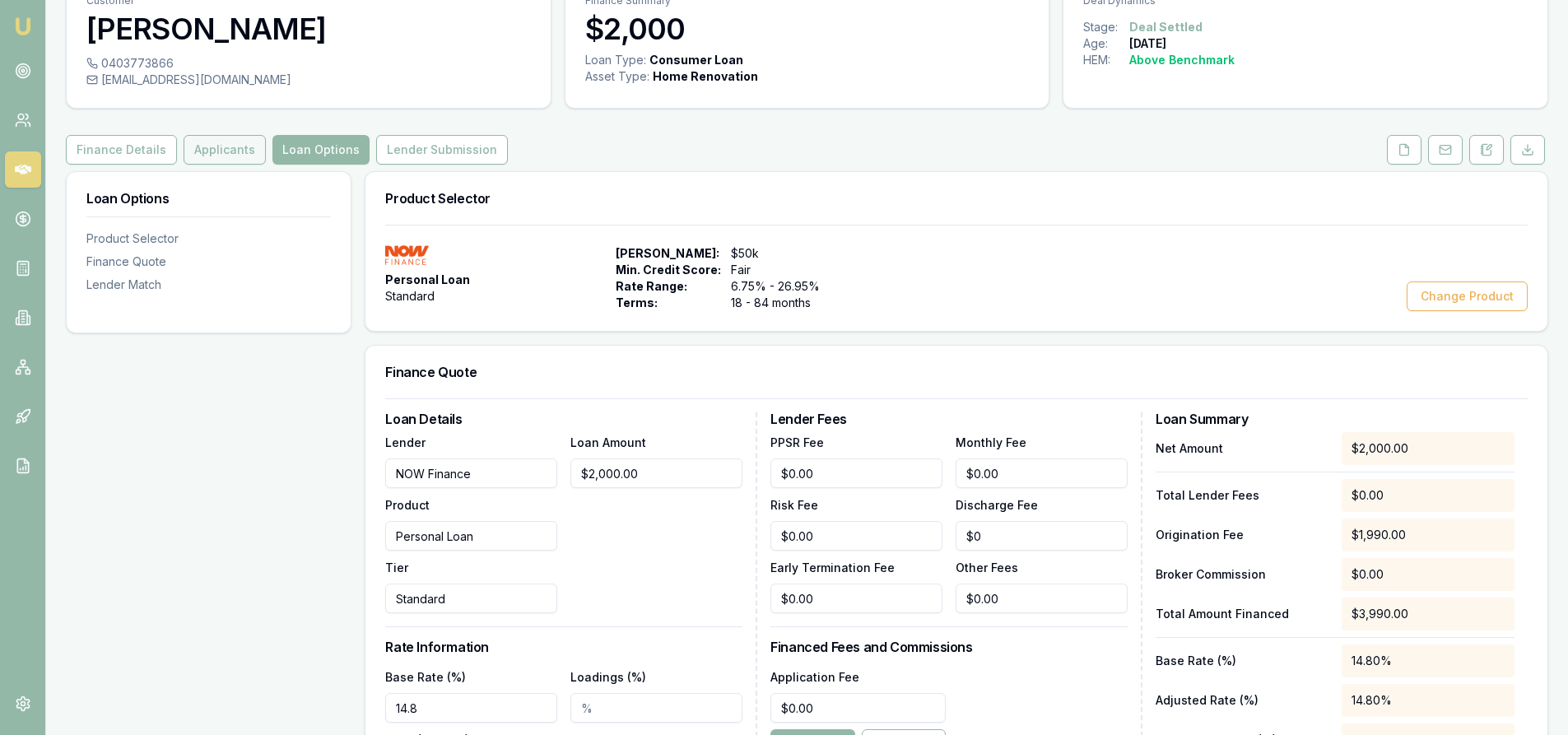
click at [196, 160] on button "Applicants" at bounding box center [225, 149] width 82 height 29
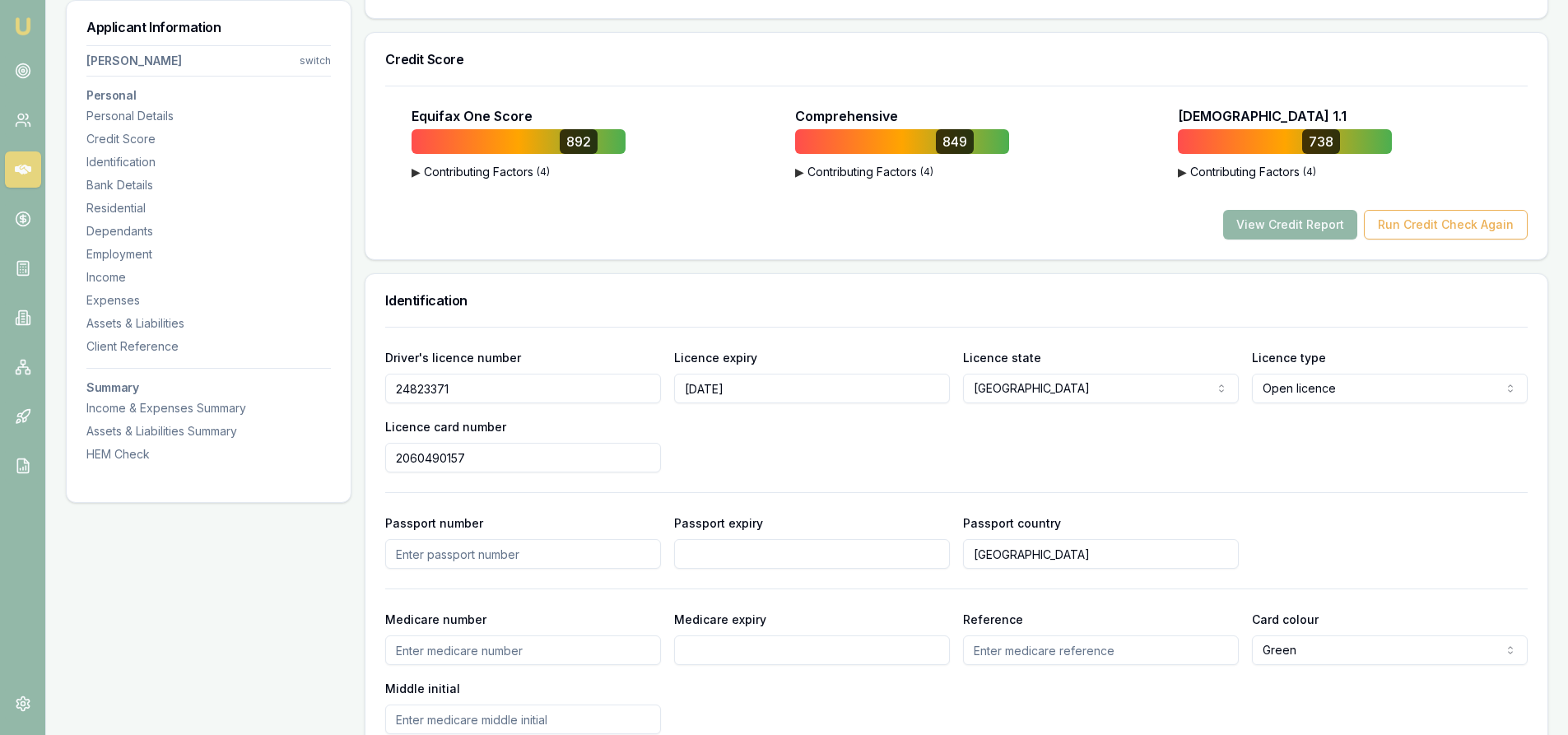
scroll to position [658, 0]
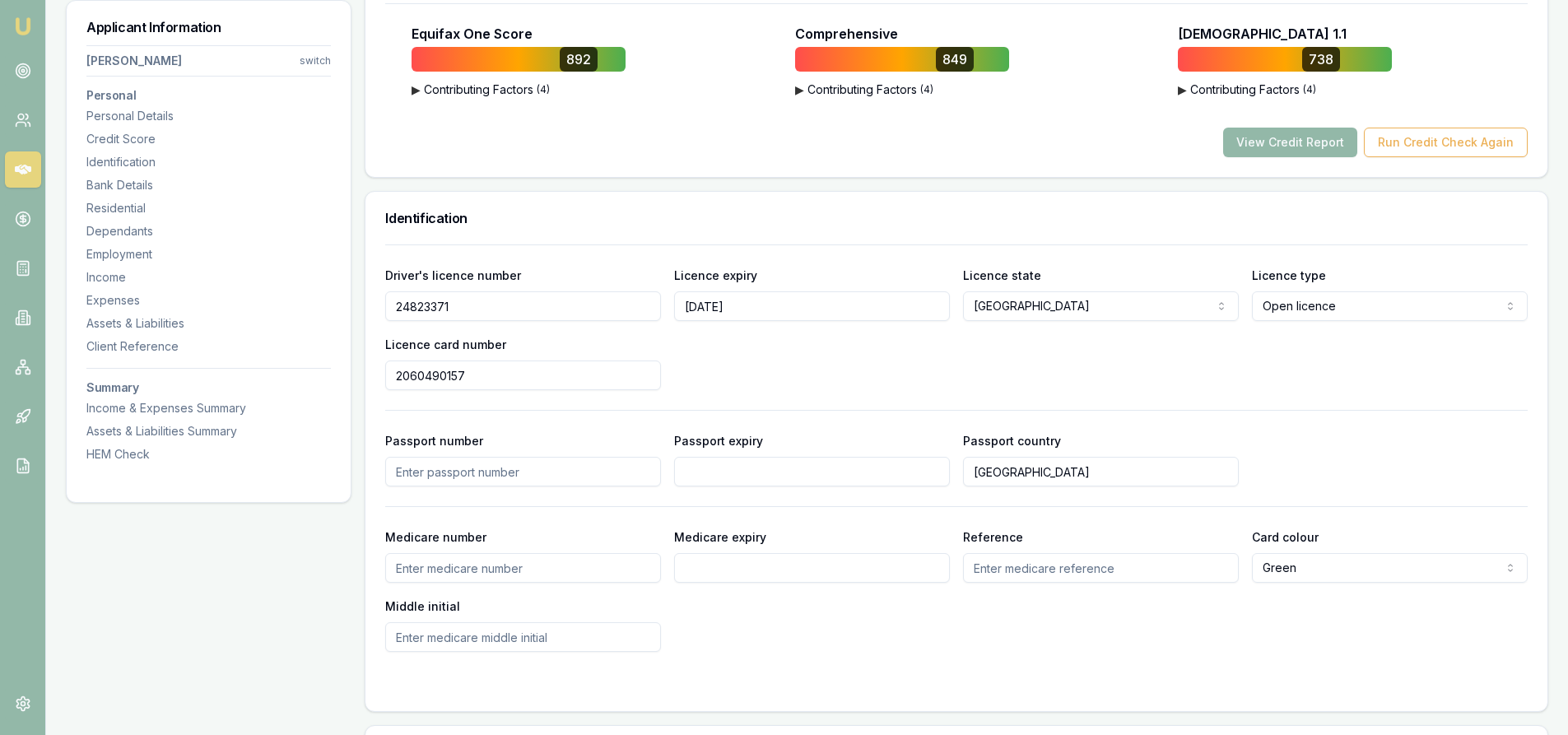
click at [424, 300] on input "24823371" at bounding box center [522, 306] width 275 height 29
click at [419, 372] on input "2060490157" at bounding box center [522, 375] width 275 height 29
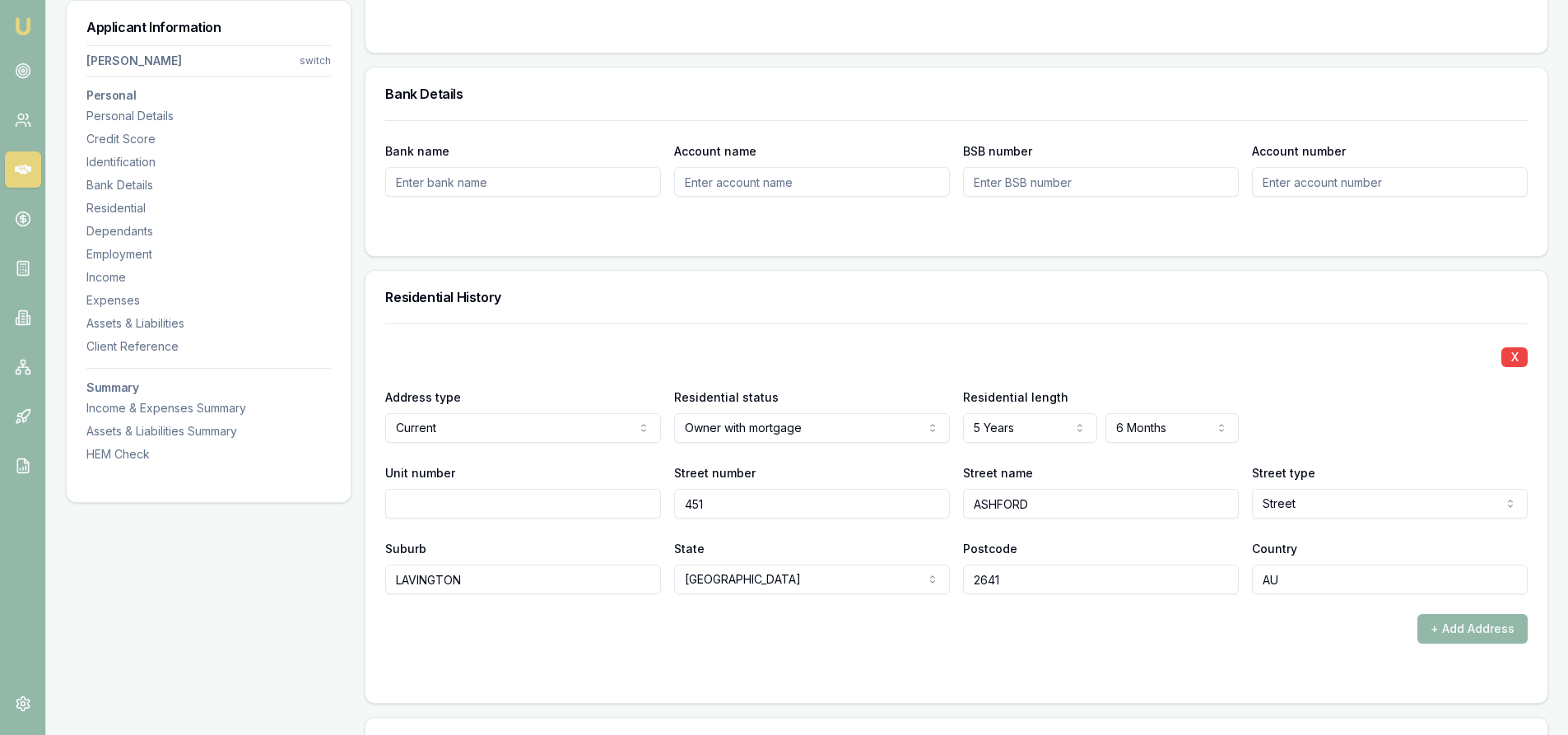
scroll to position [1481, 0]
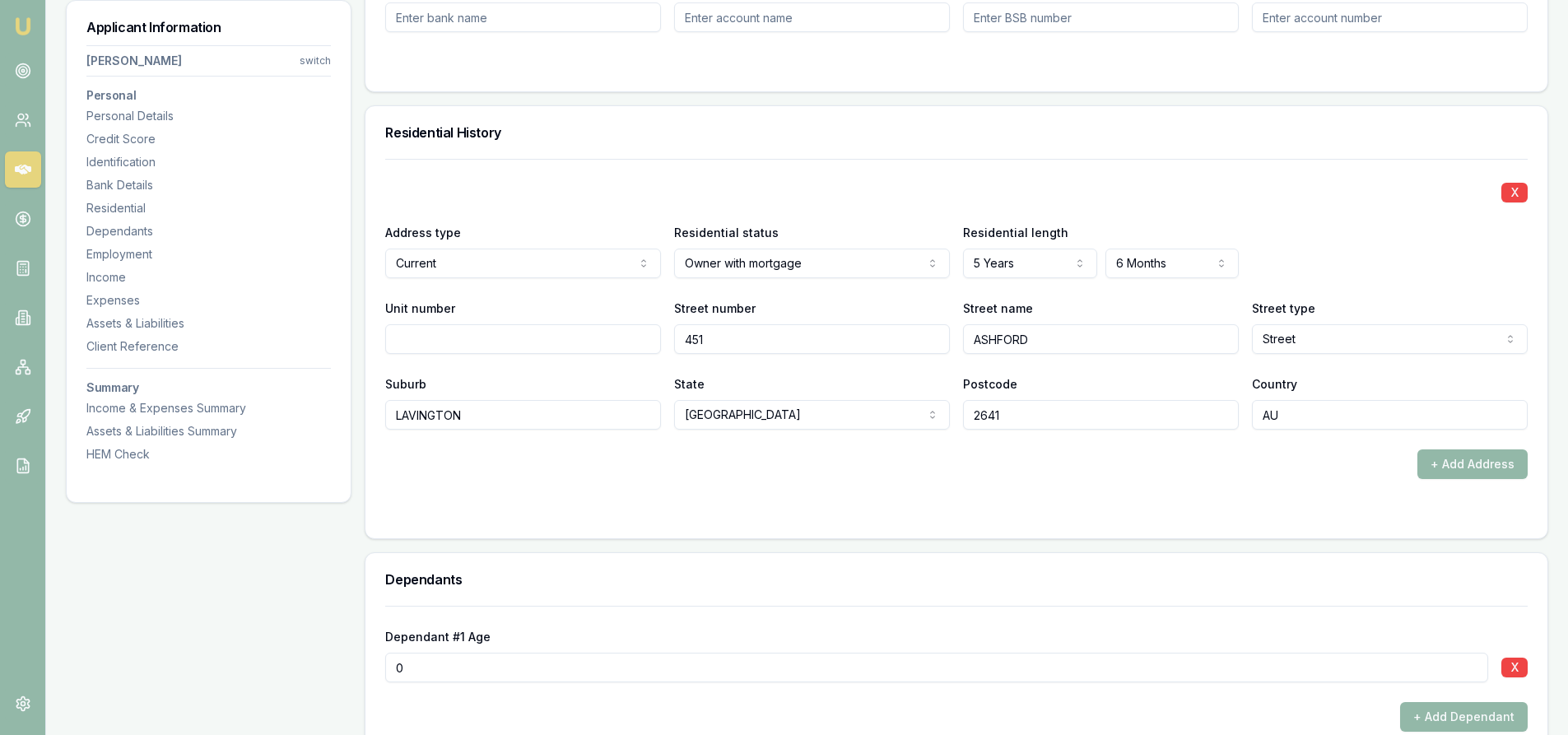
click at [727, 338] on input "451" at bounding box center [811, 339] width 275 height 29
